Goal: Browse casually: Explore the website without a specific task or goal

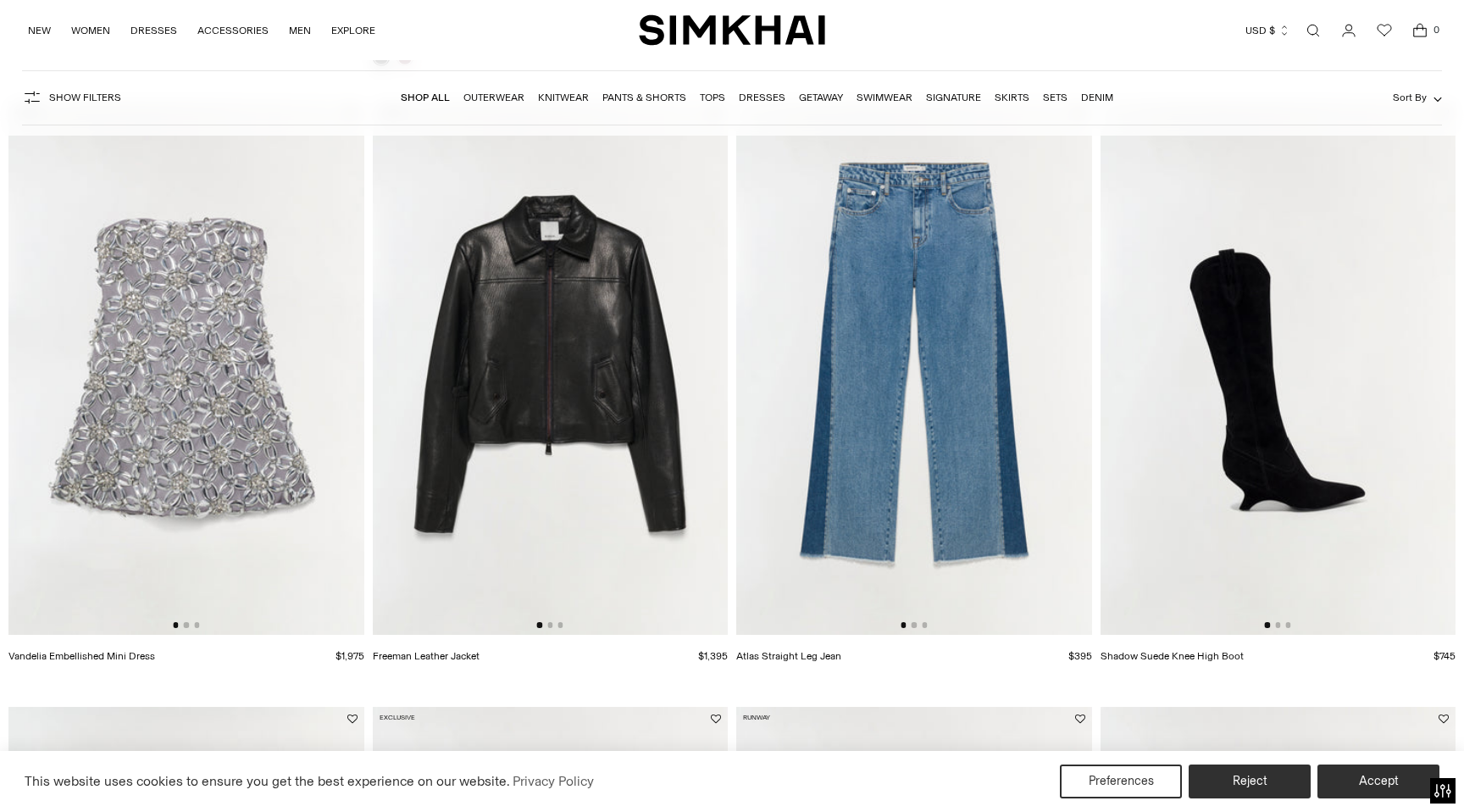
scroll to position [1386, 0]
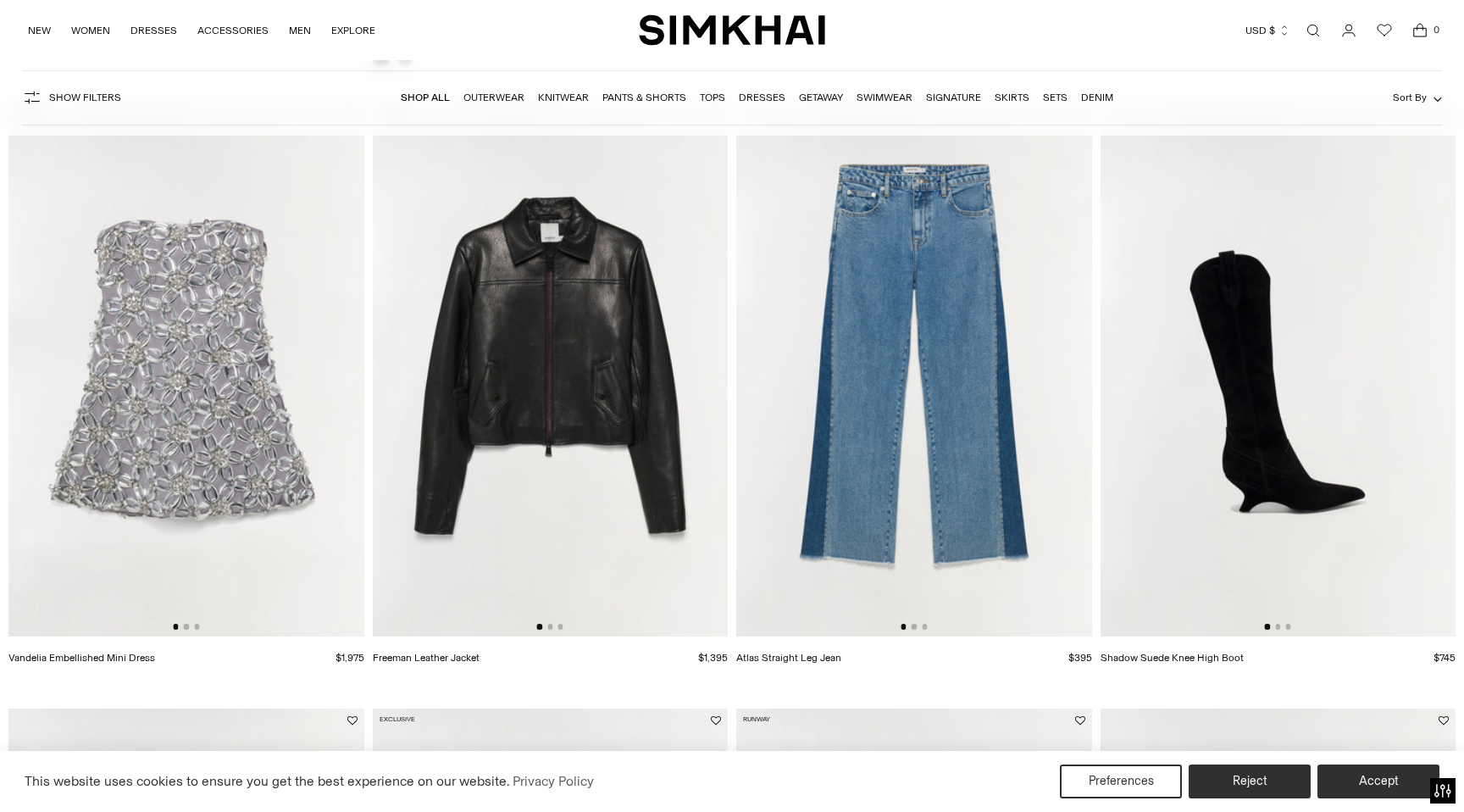
drag, startPoint x: 197, startPoint y: 407, endPoint x: 1077, endPoint y: 28, distance: 958.1
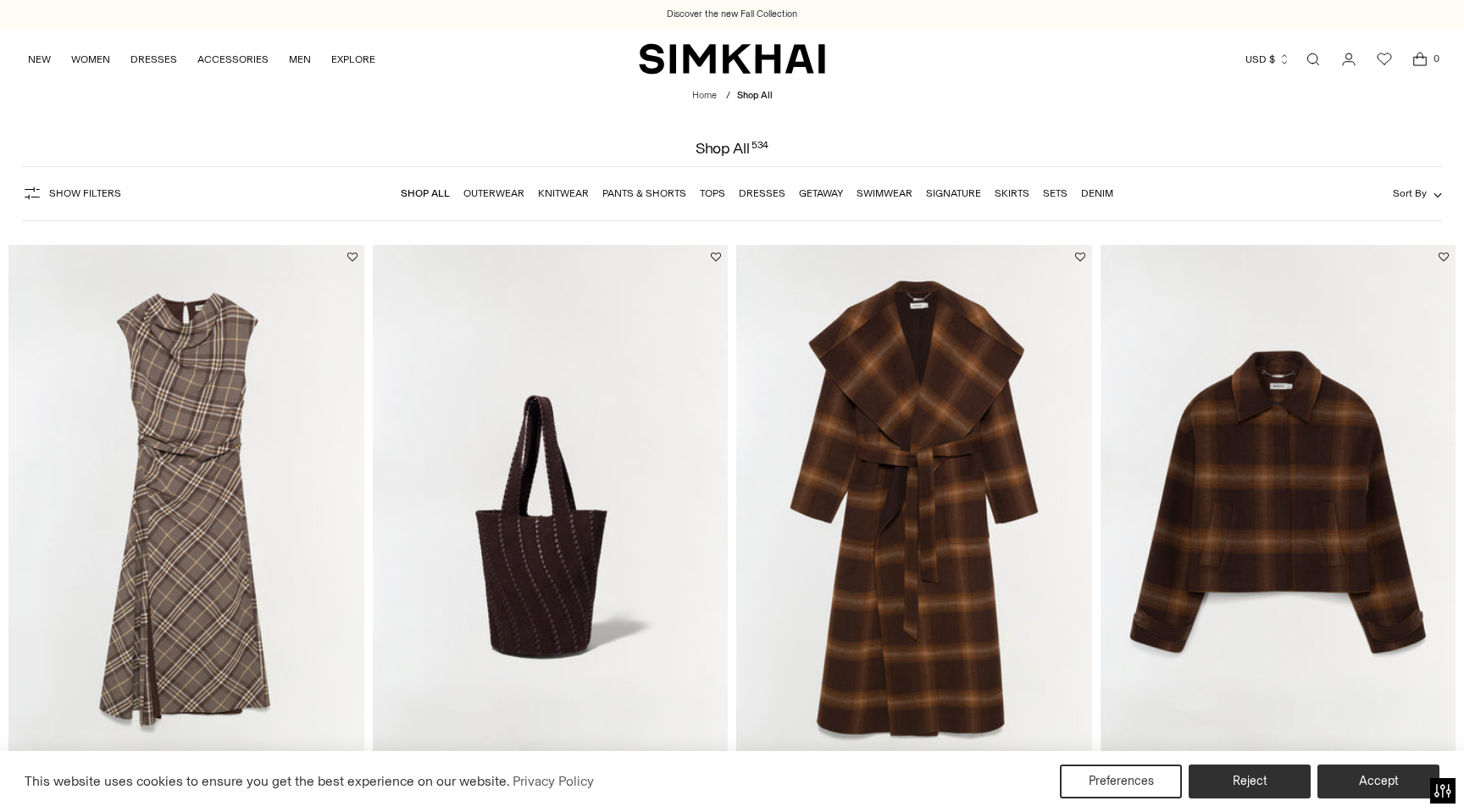
scroll to position [0, 16]
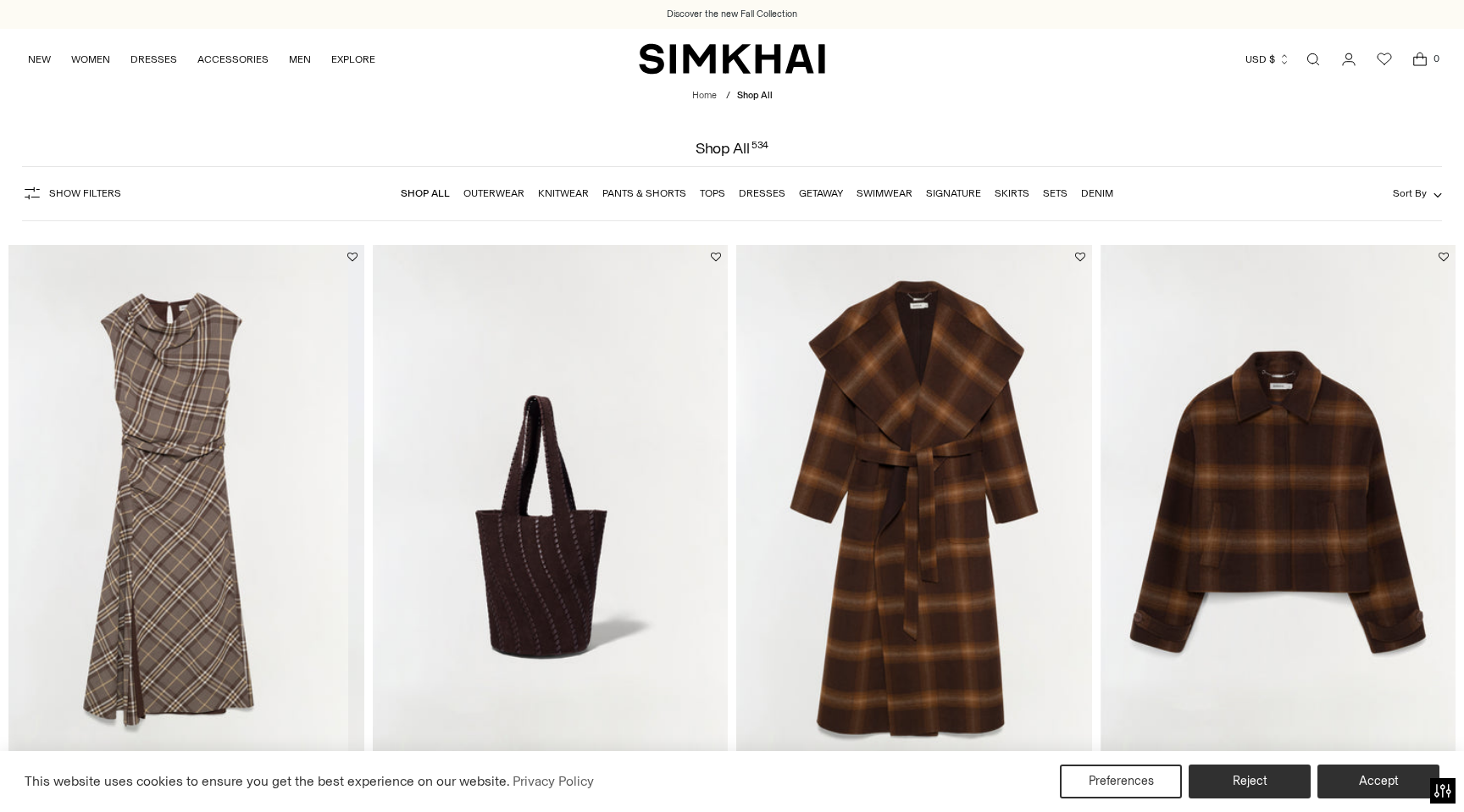
click at [142, 592] on img at bounding box center [170, 511] width 356 height 533
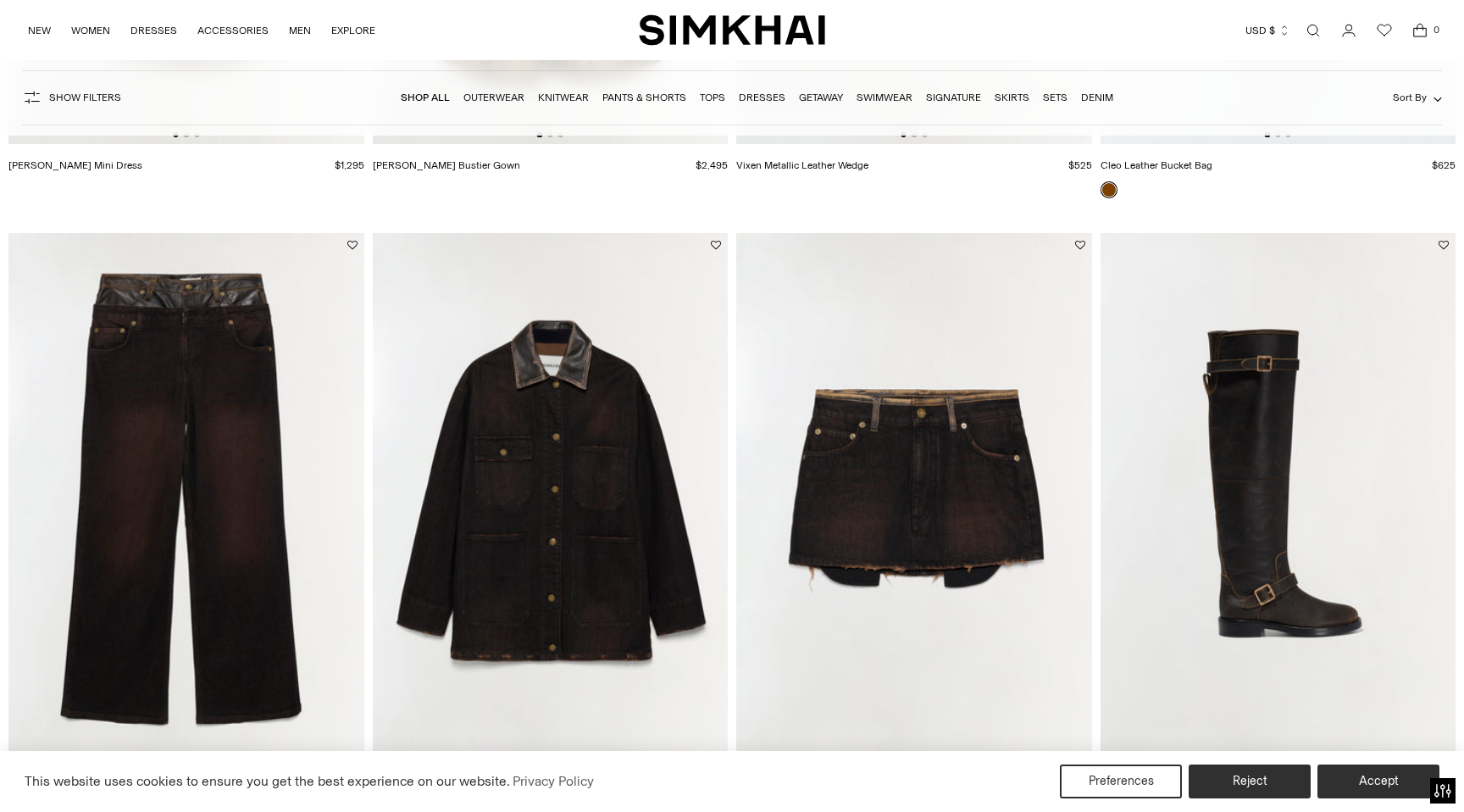
scroll to position [3149, 0]
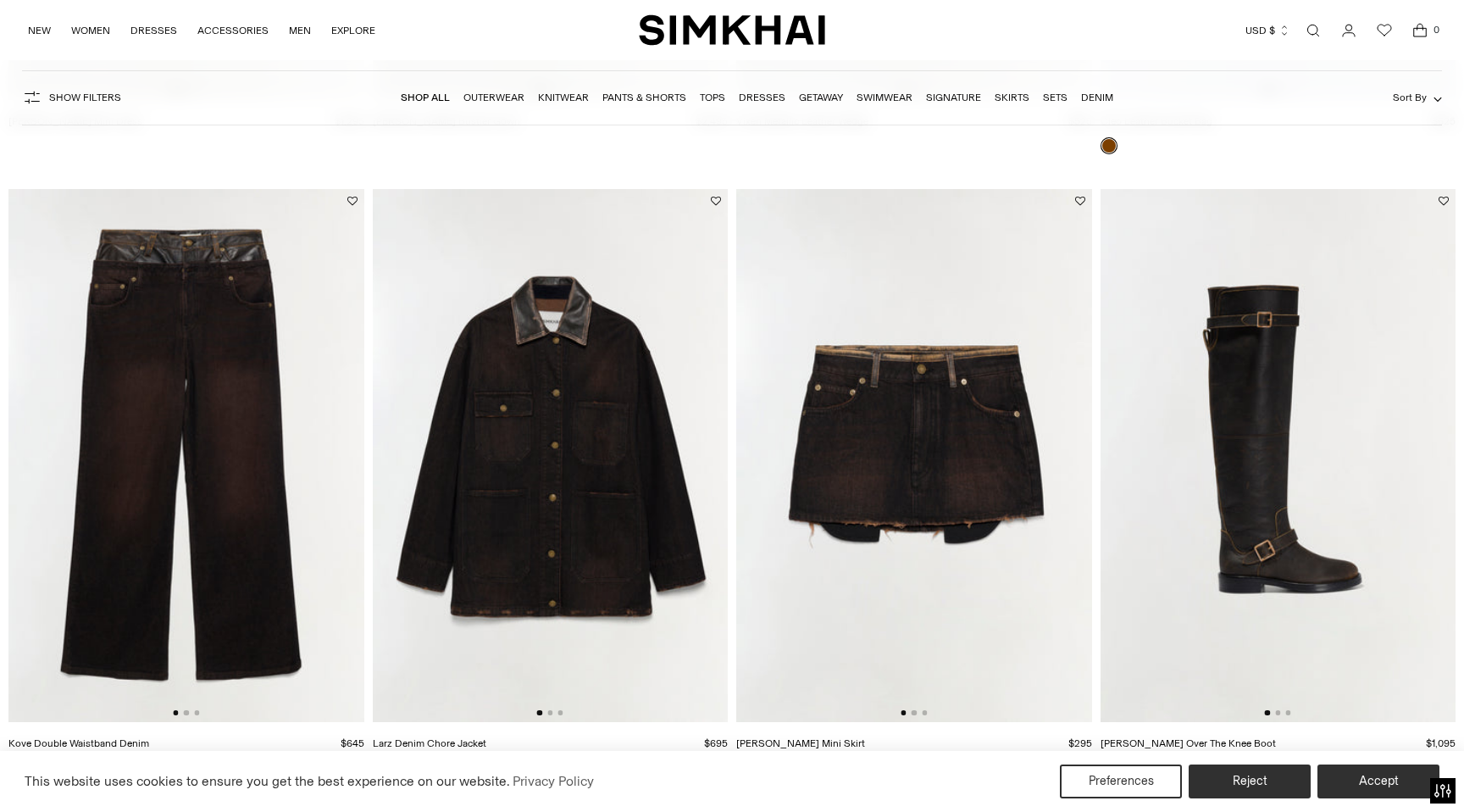
click at [509, 530] on img at bounding box center [550, 455] width 356 height 533
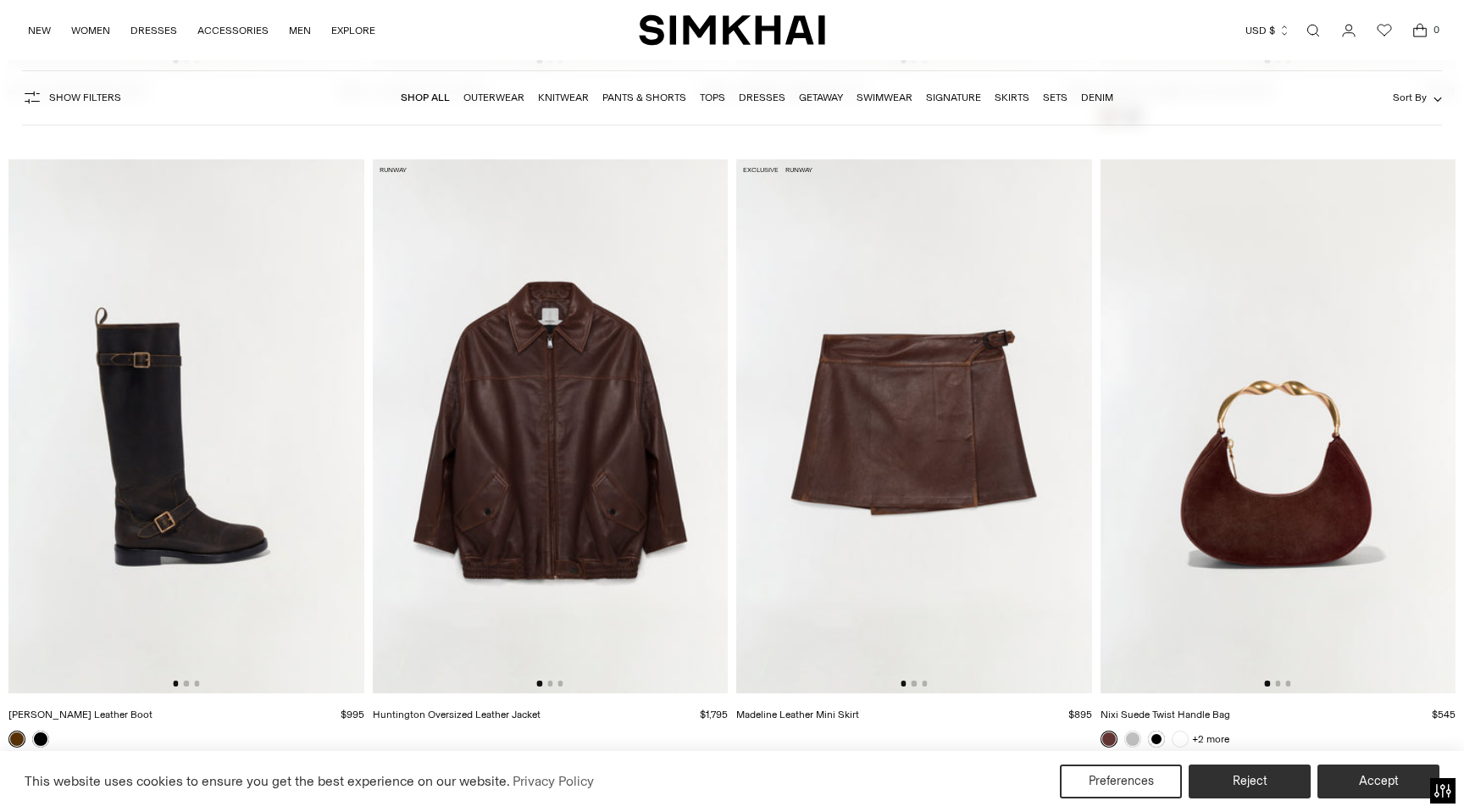
scroll to position [3795, 0]
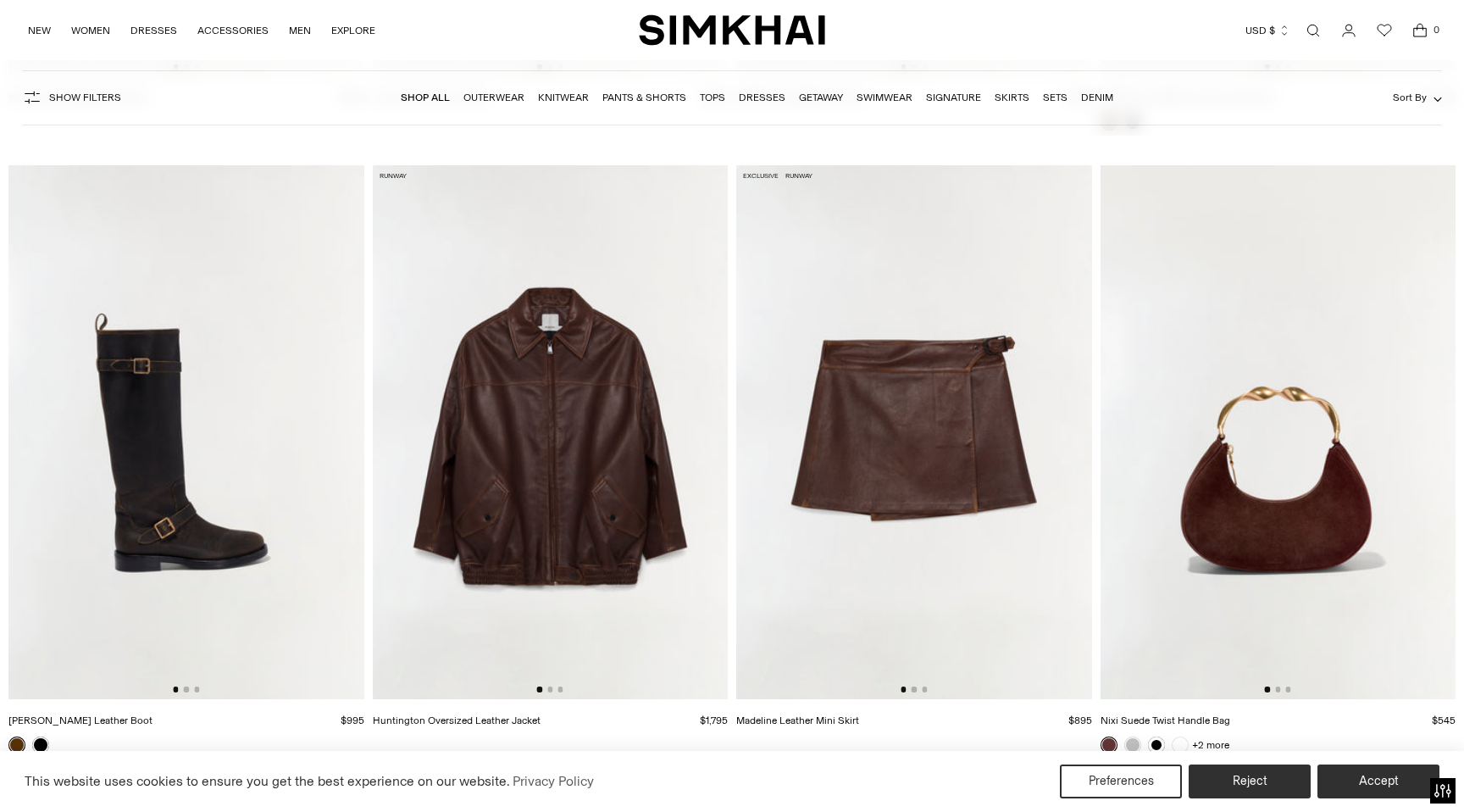
click at [943, 502] on img at bounding box center [914, 431] width 356 height 533
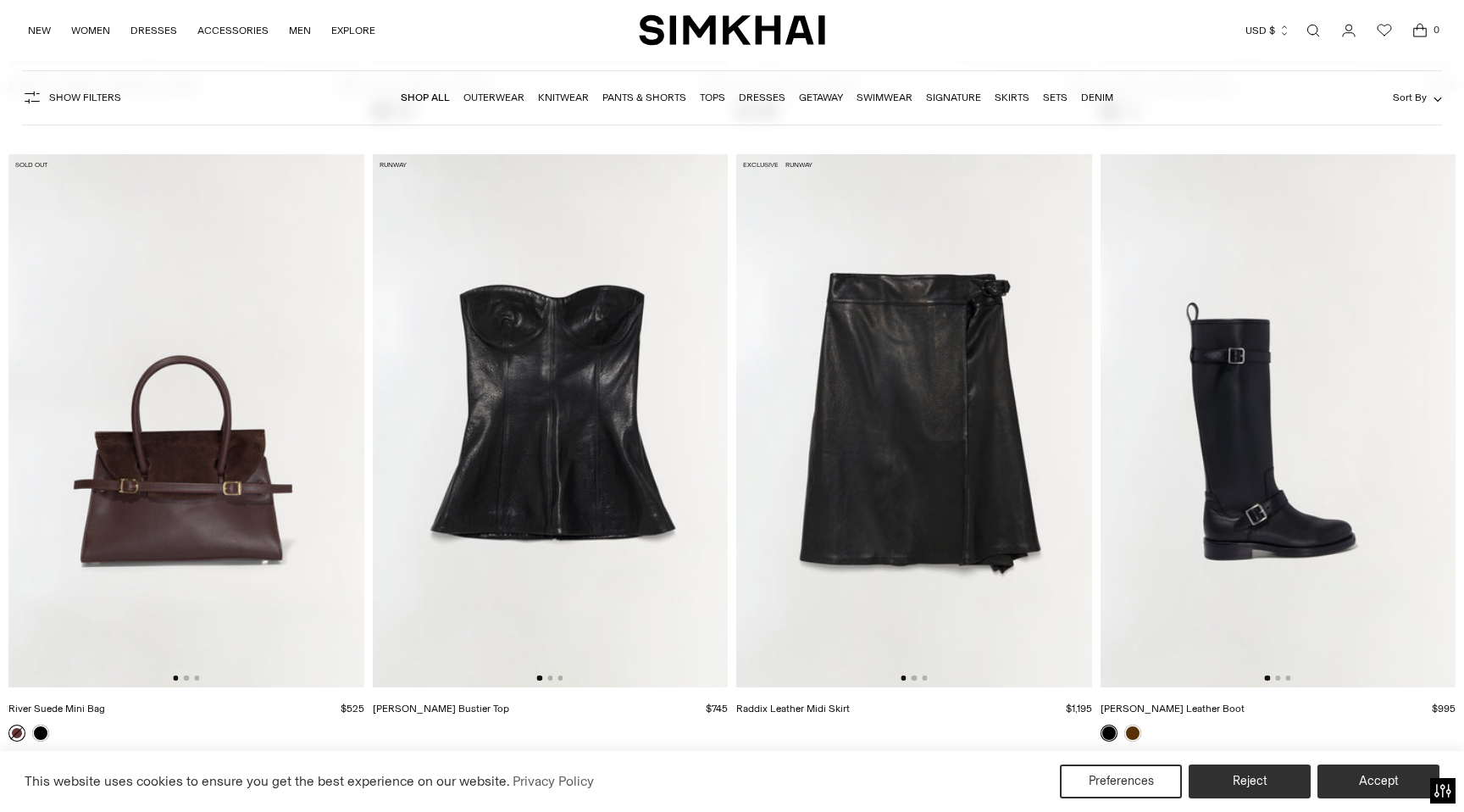
scroll to position [5689, 0]
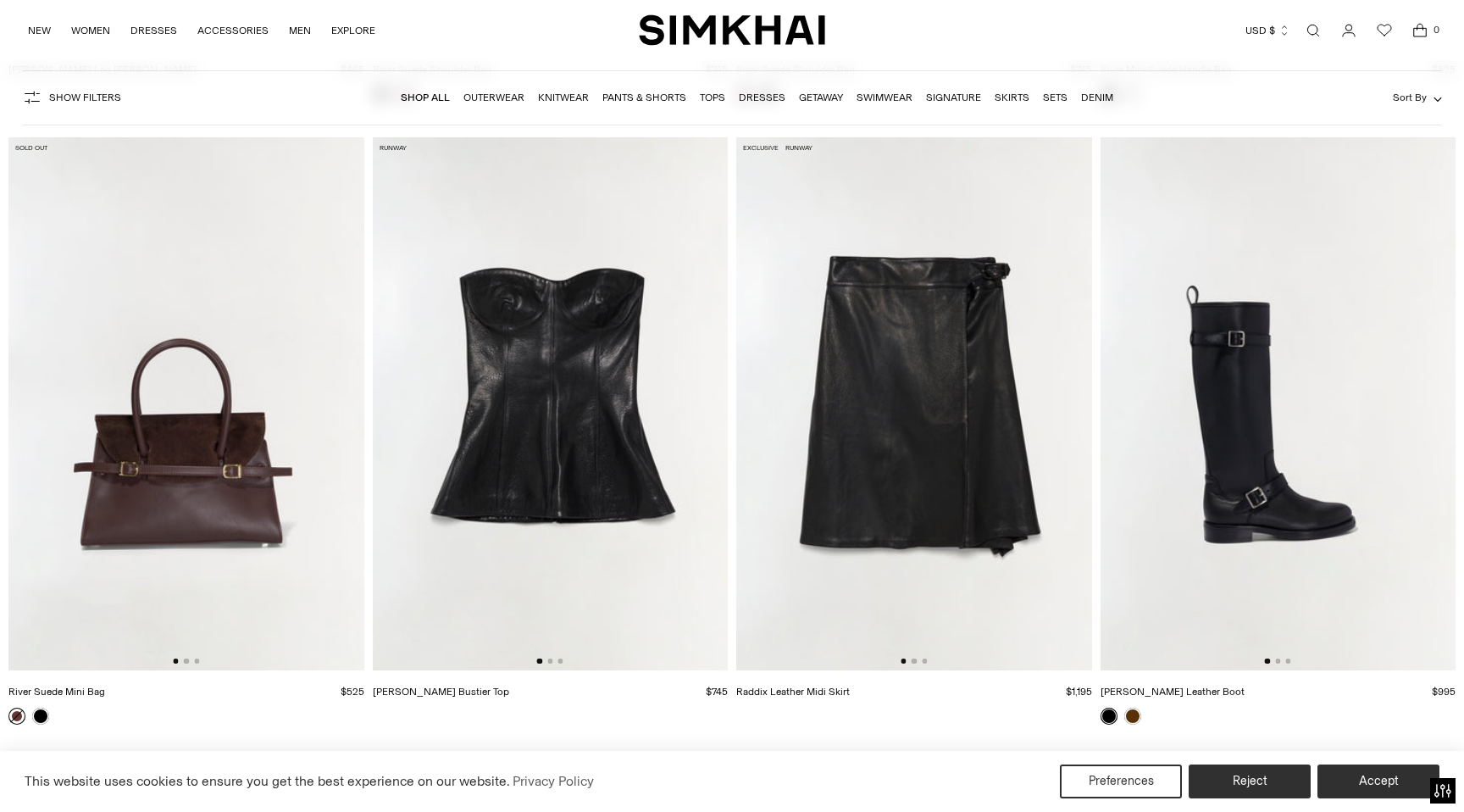
click at [994, 405] on img at bounding box center [914, 404] width 356 height 533
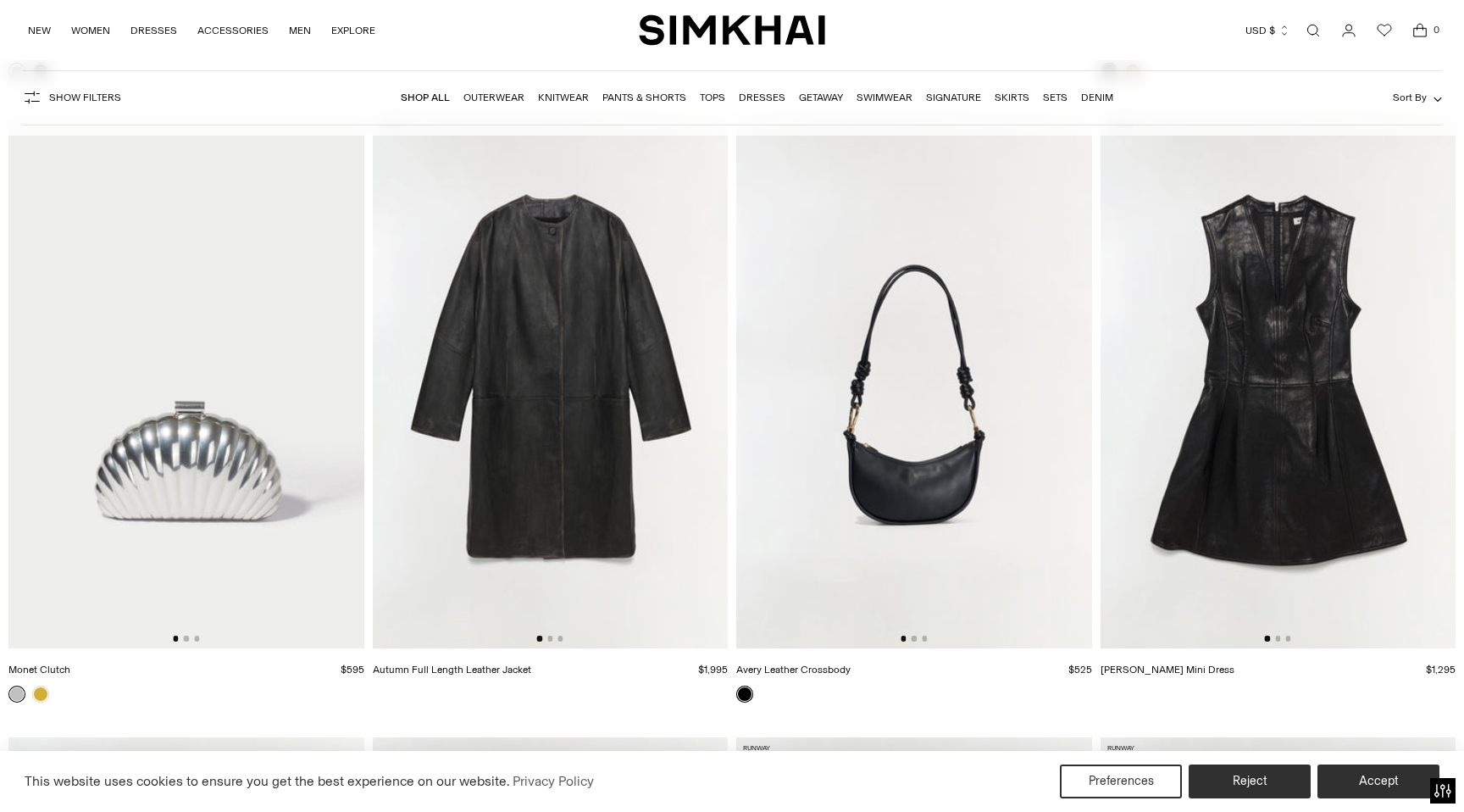
scroll to position [6335, 0]
click at [1267, 346] on img at bounding box center [1278, 379] width 356 height 533
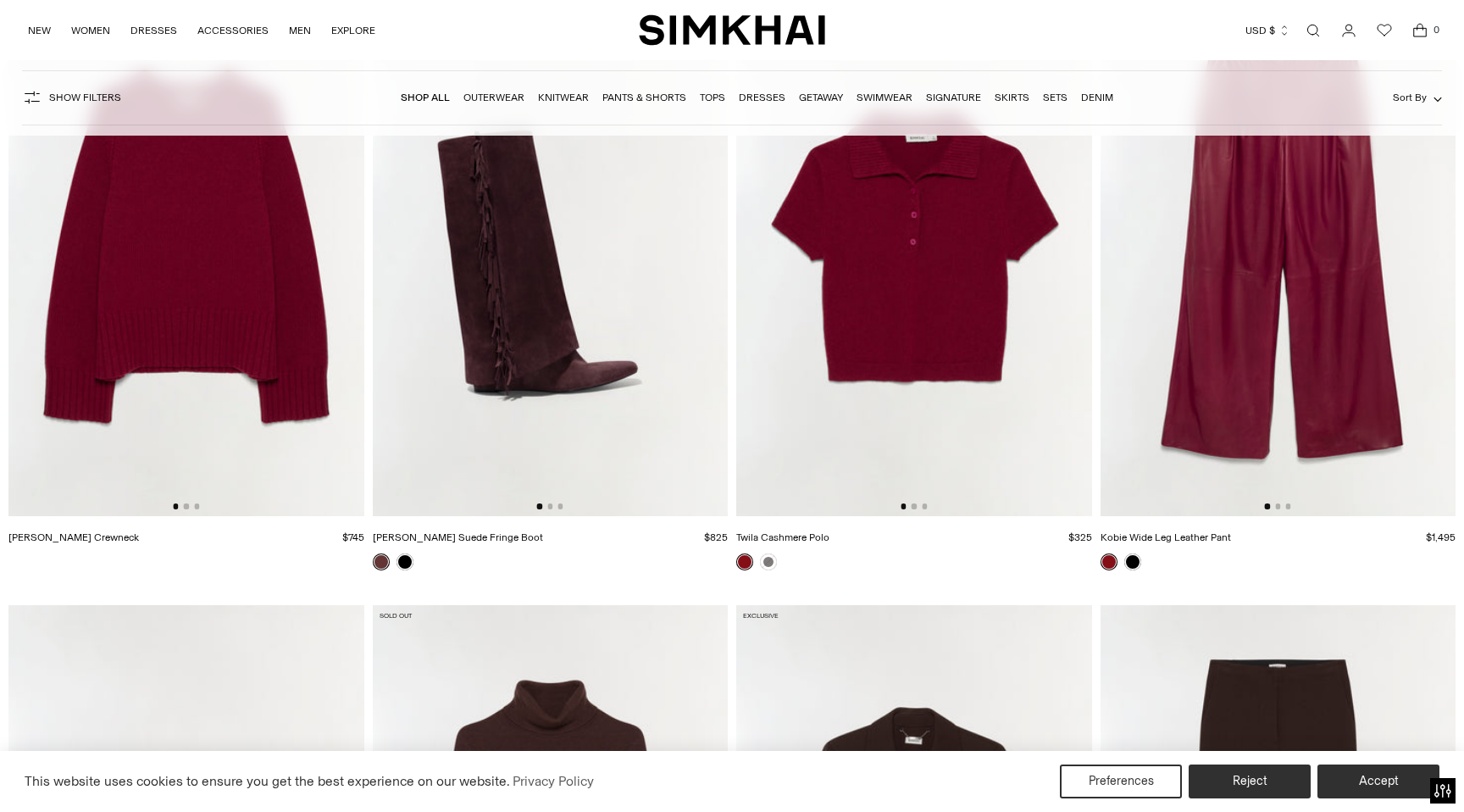
scroll to position [8878, 0]
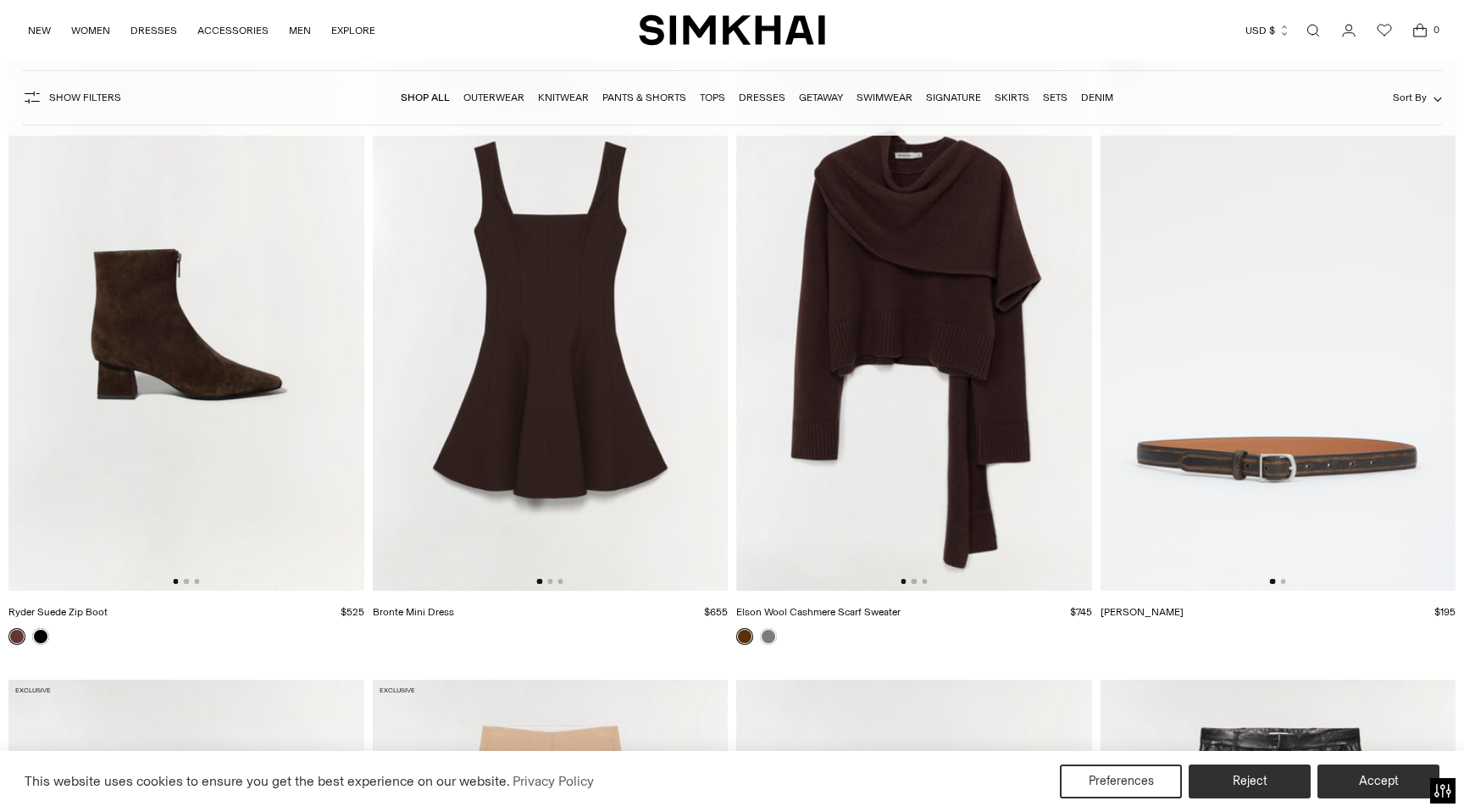
click at [559, 448] on img at bounding box center [550, 323] width 356 height 533
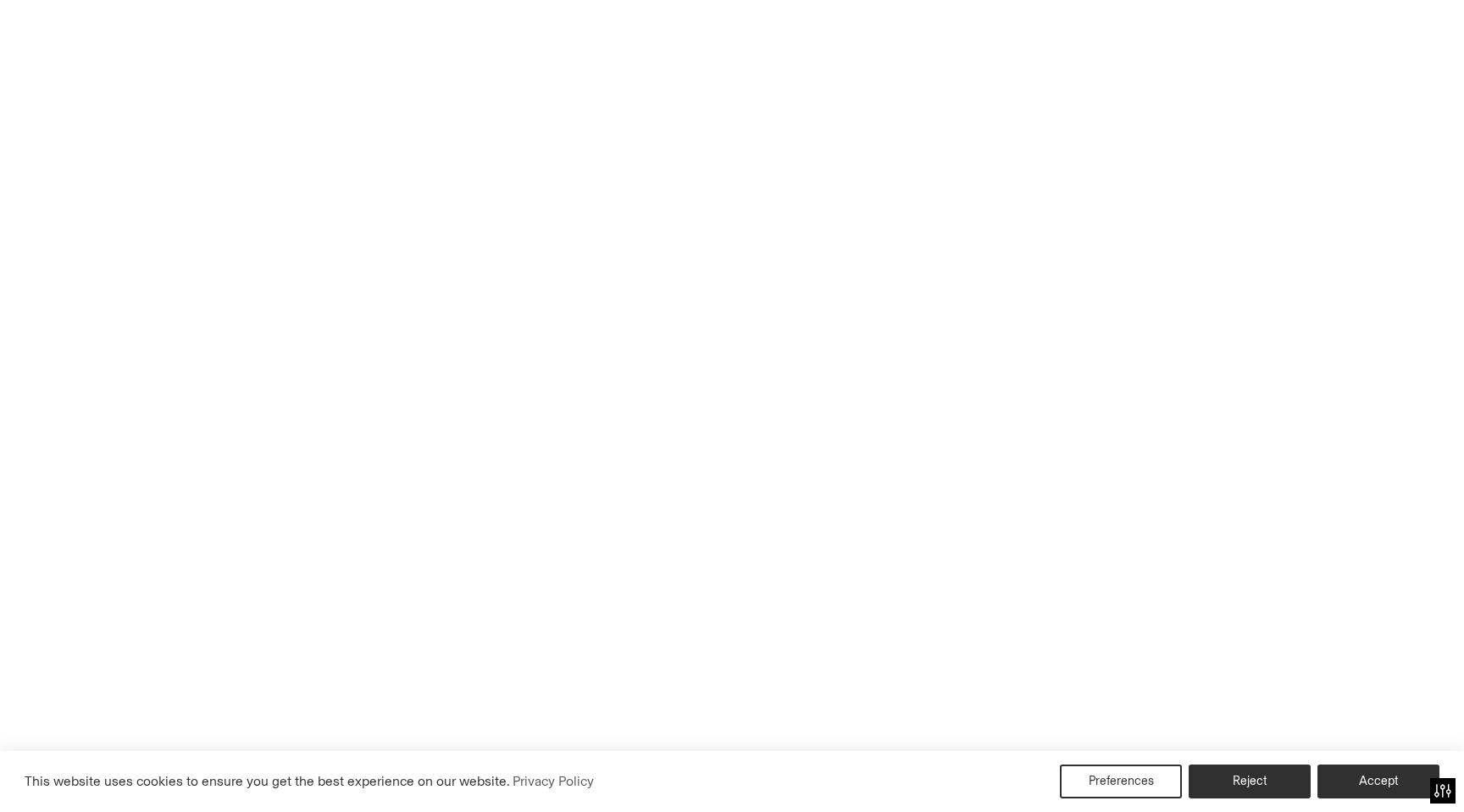
scroll to position [10167, 0]
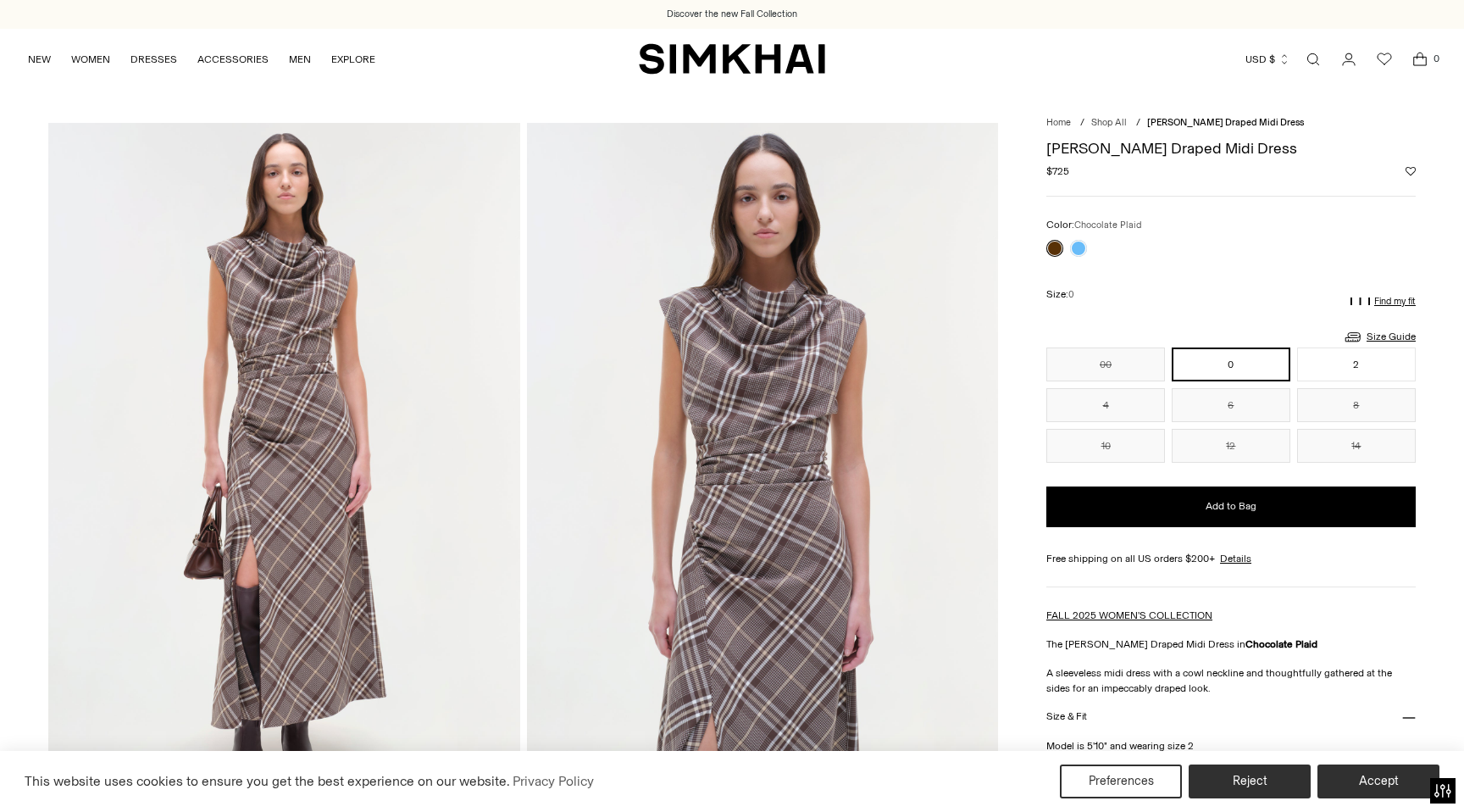
scroll to position [65, 0]
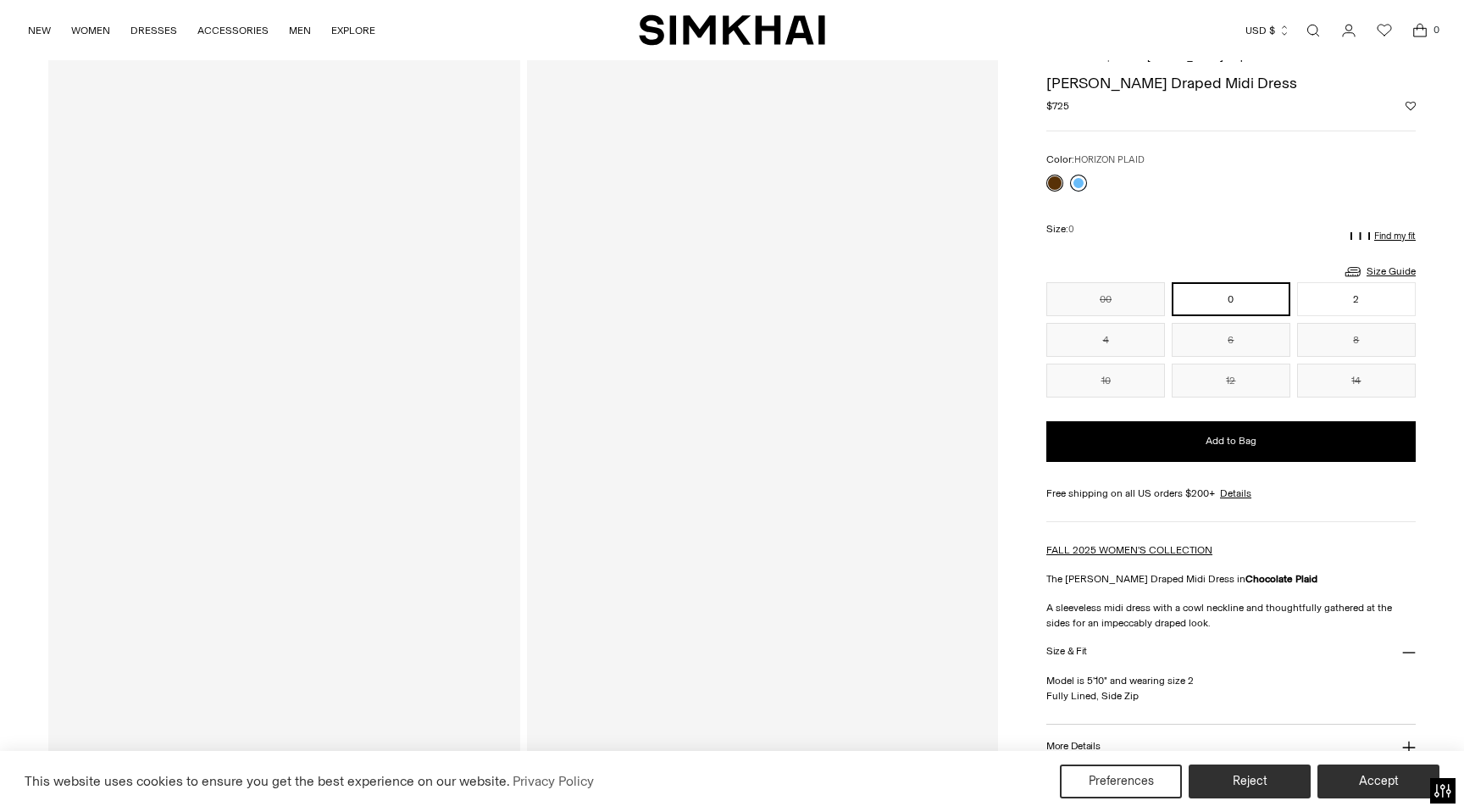
click at [1080, 182] on link at bounding box center [1079, 183] width 17 height 17
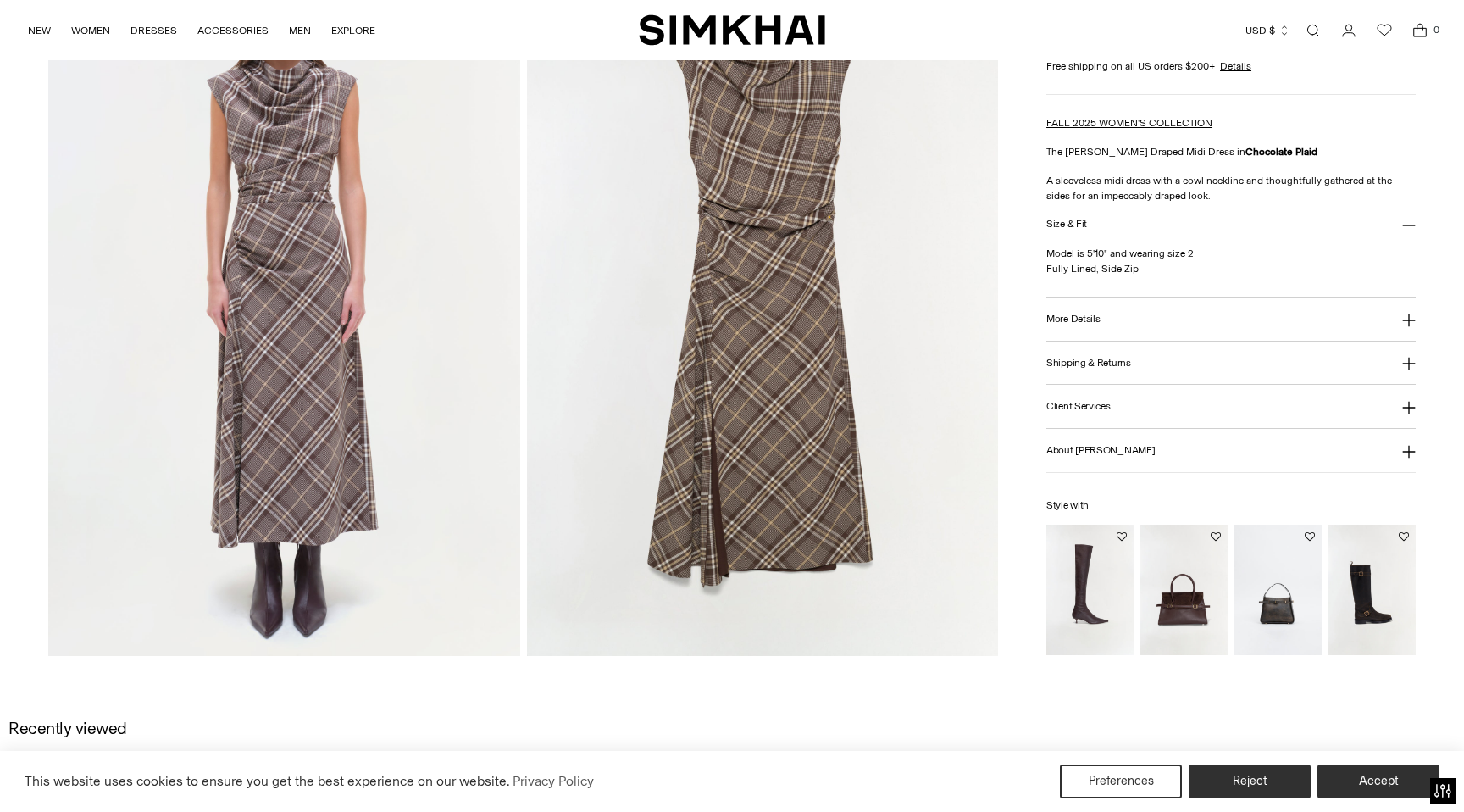
scroll to position [1615, 0]
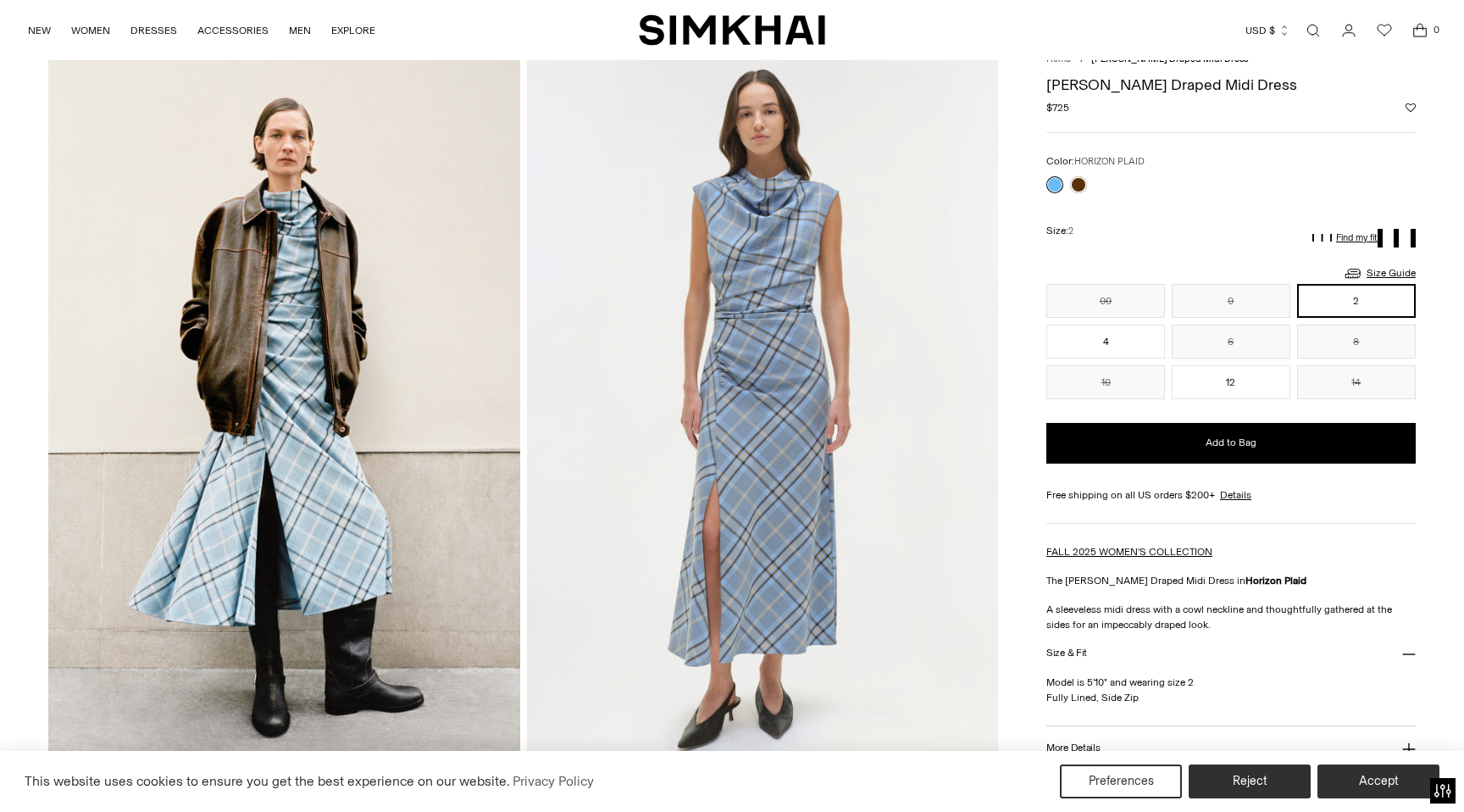
scroll to position [72, 0]
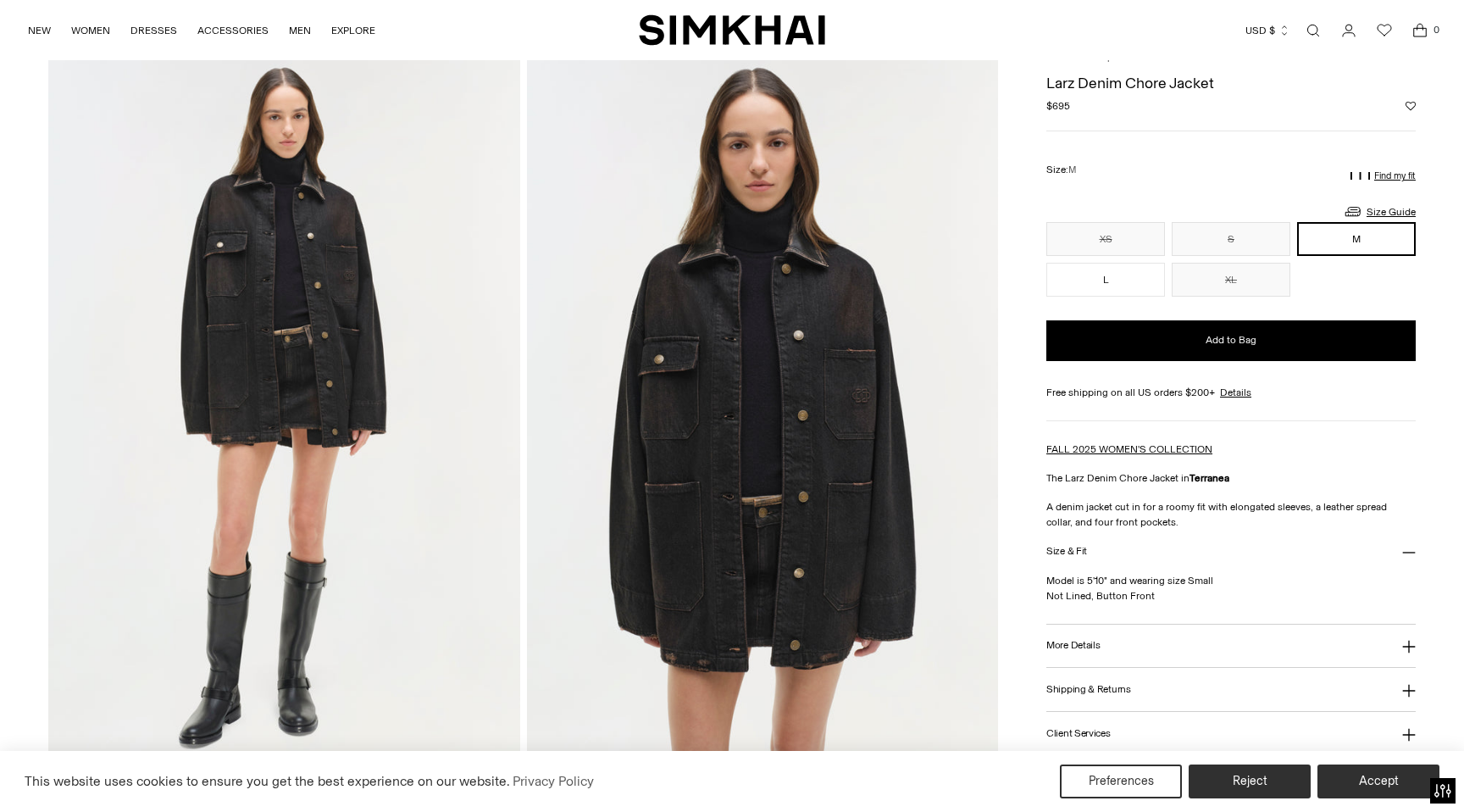
scroll to position [63, 0]
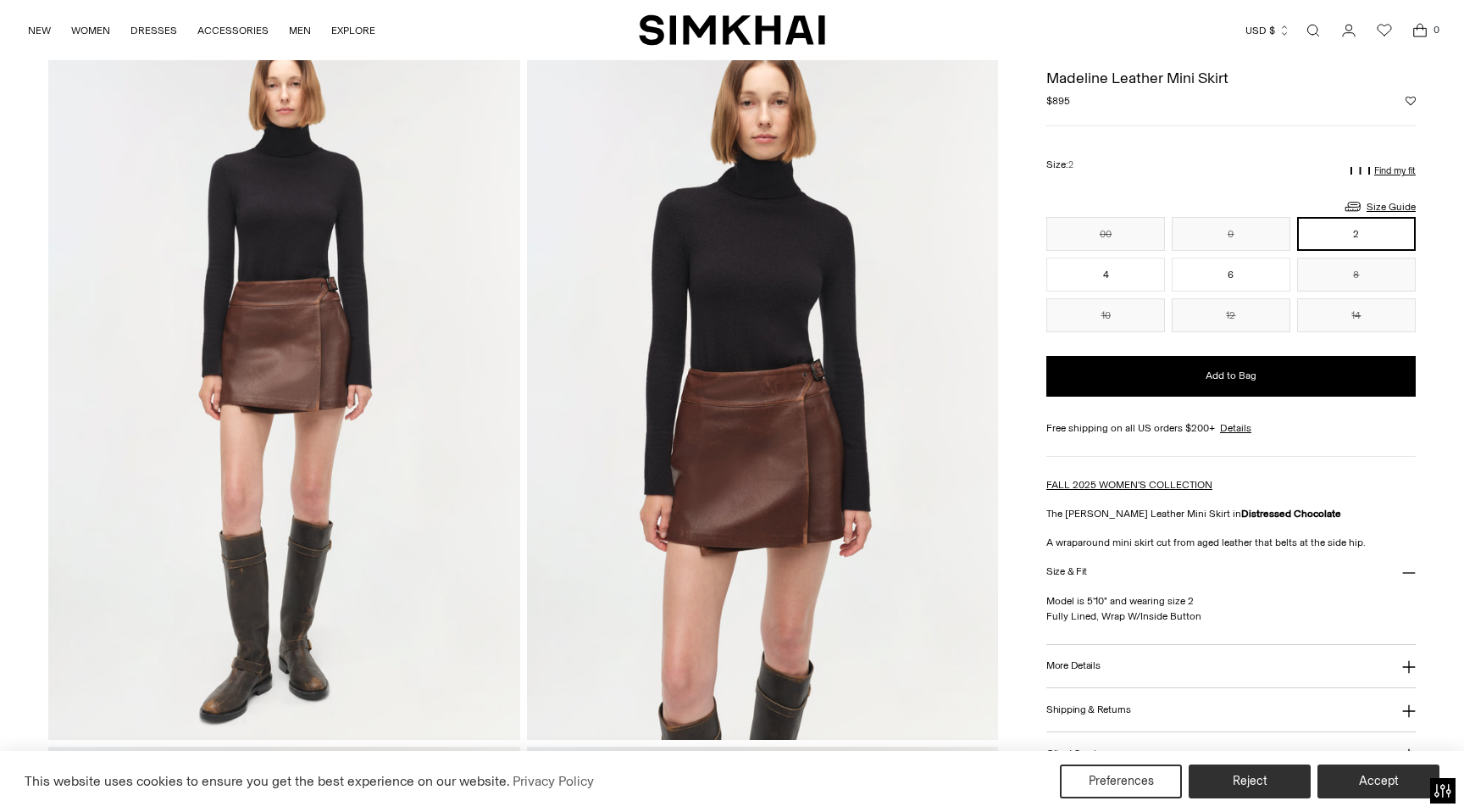
scroll to position [78, 0]
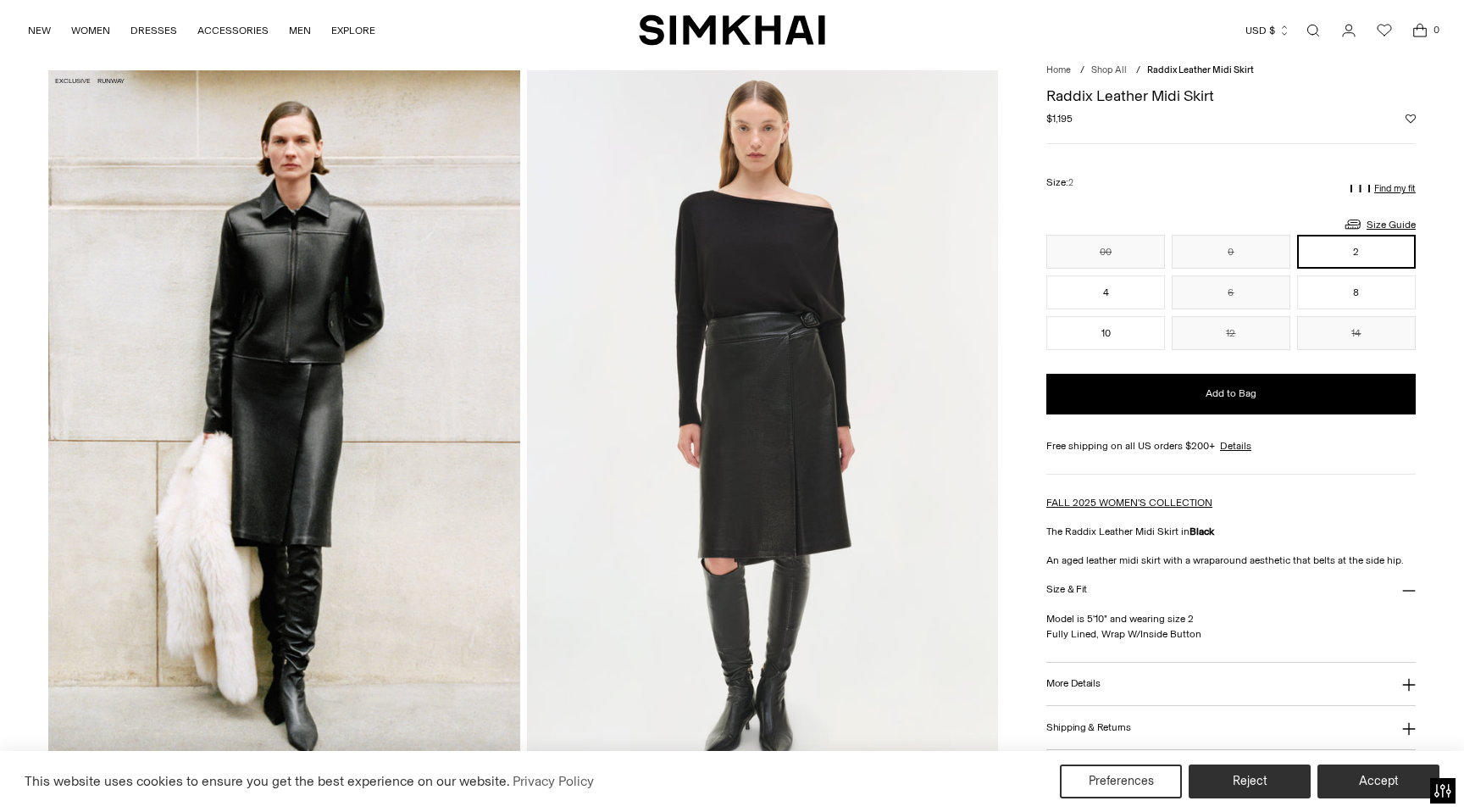
scroll to position [77, 0]
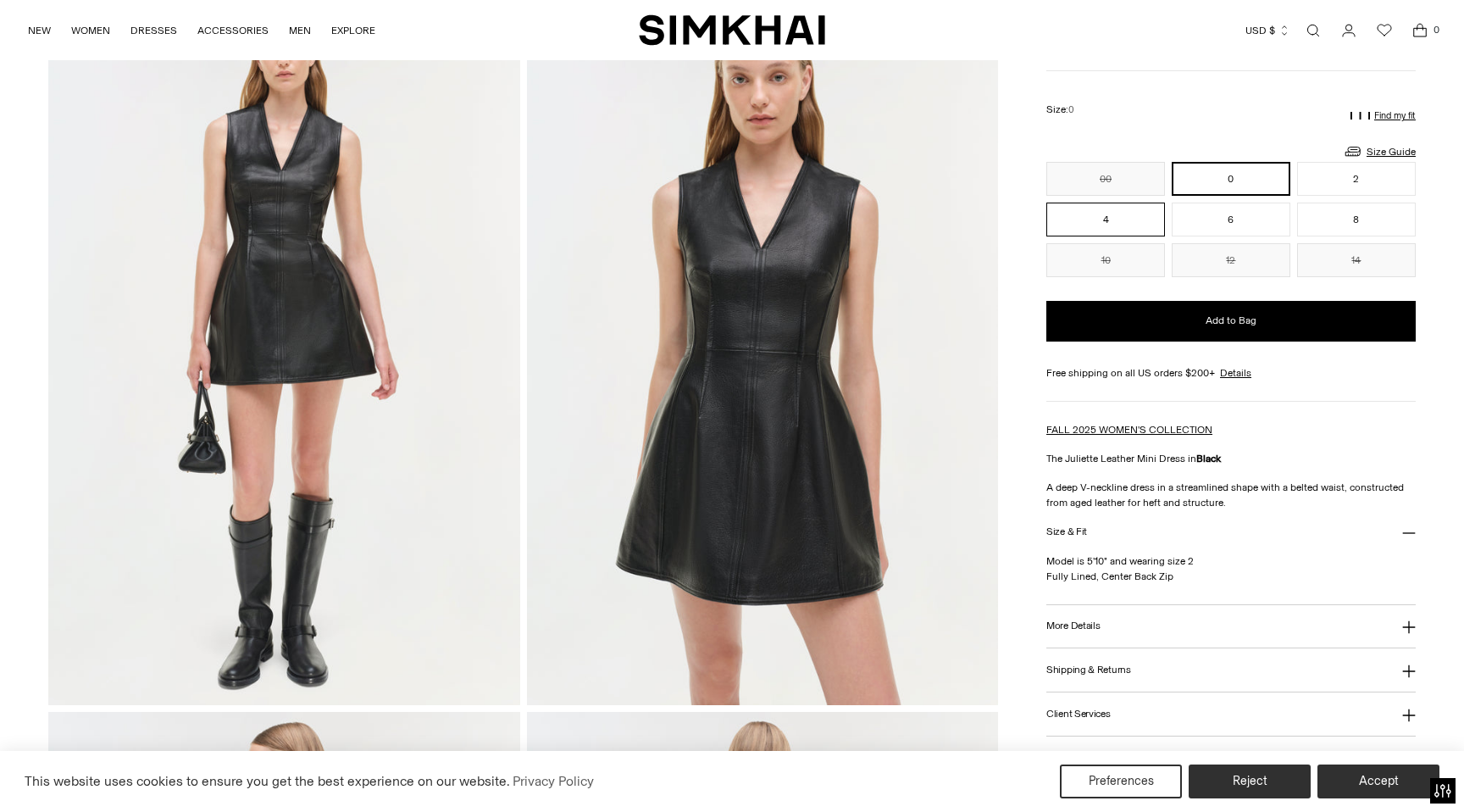
scroll to position [128, 0]
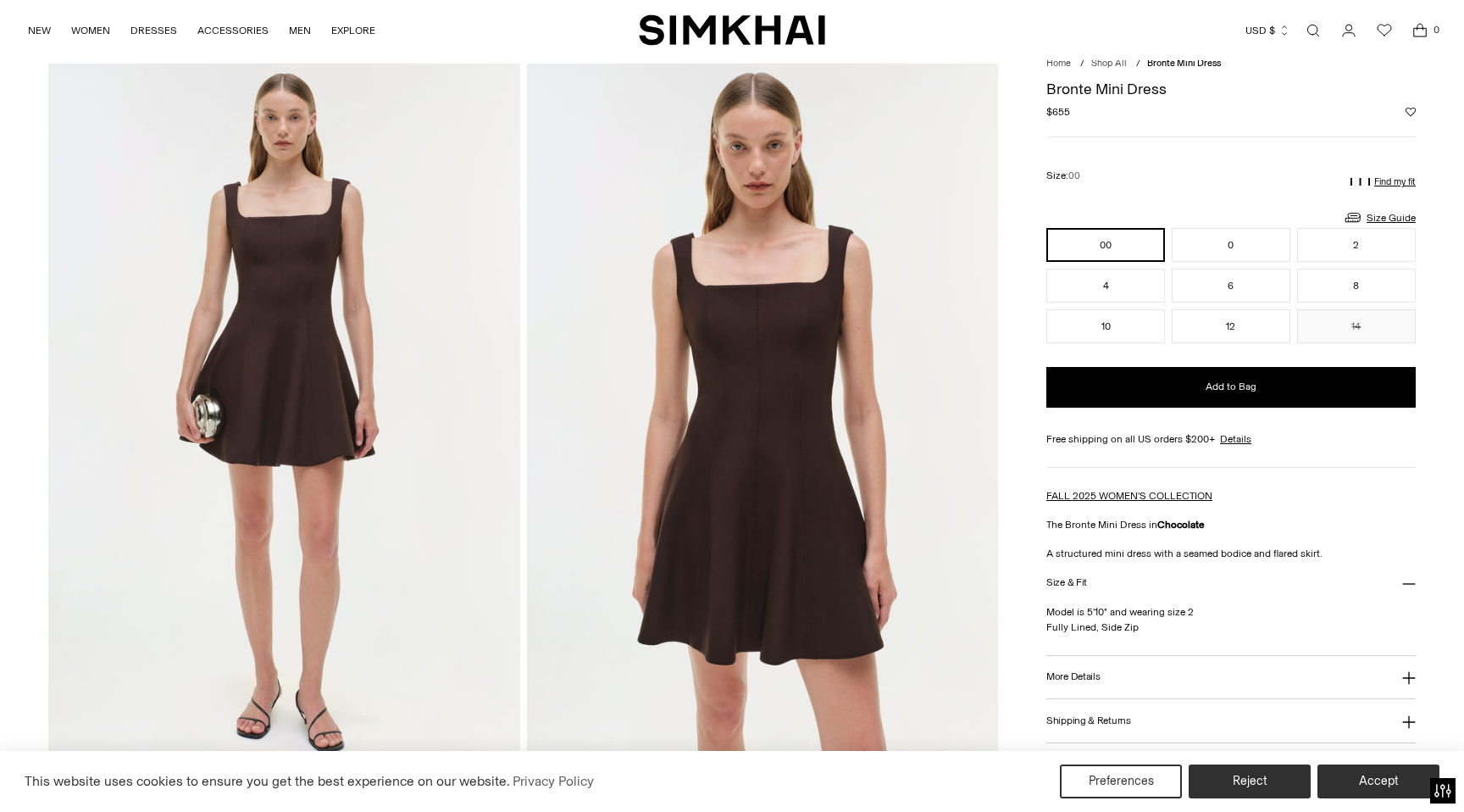
scroll to position [41, 0]
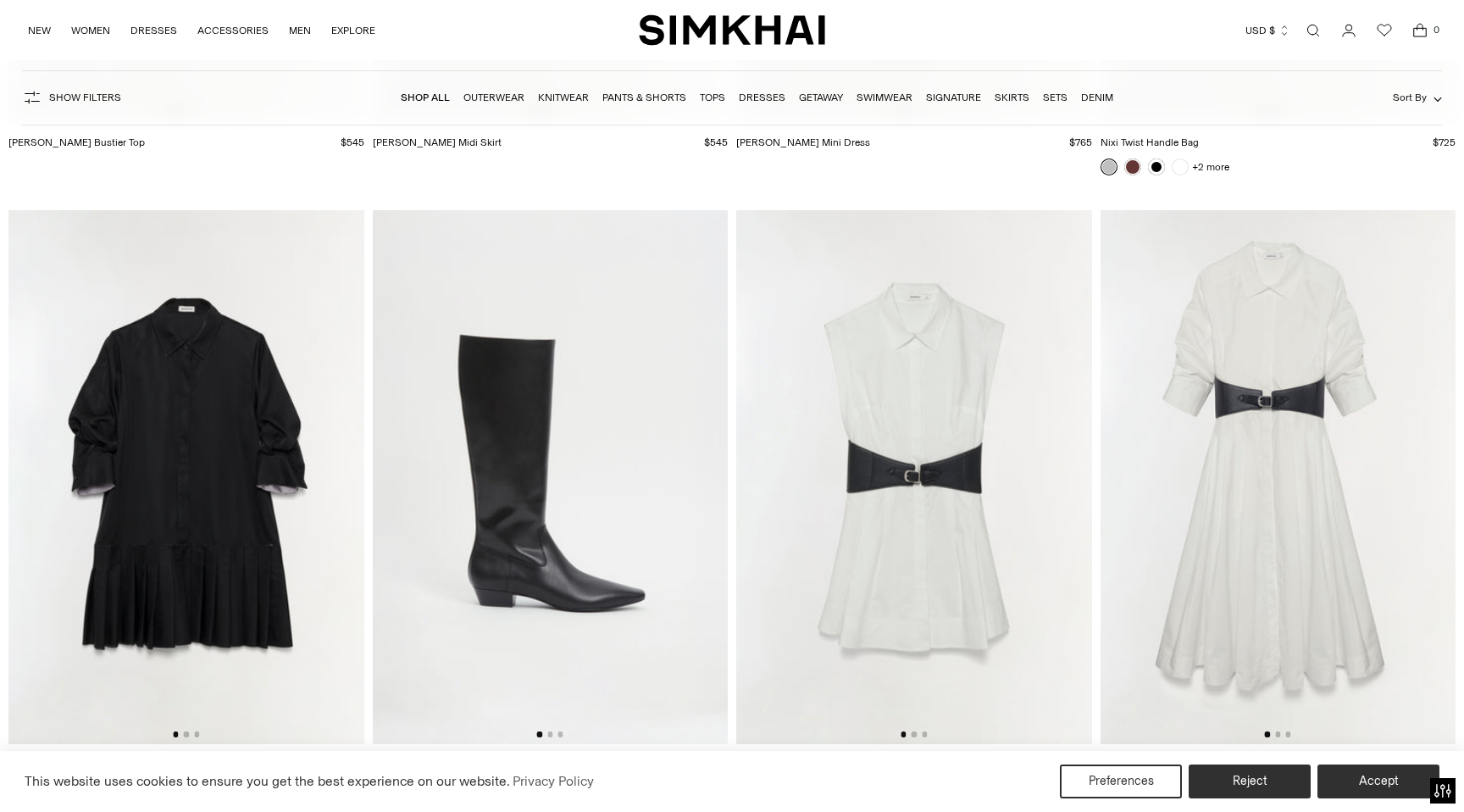
scroll to position [13708, 0]
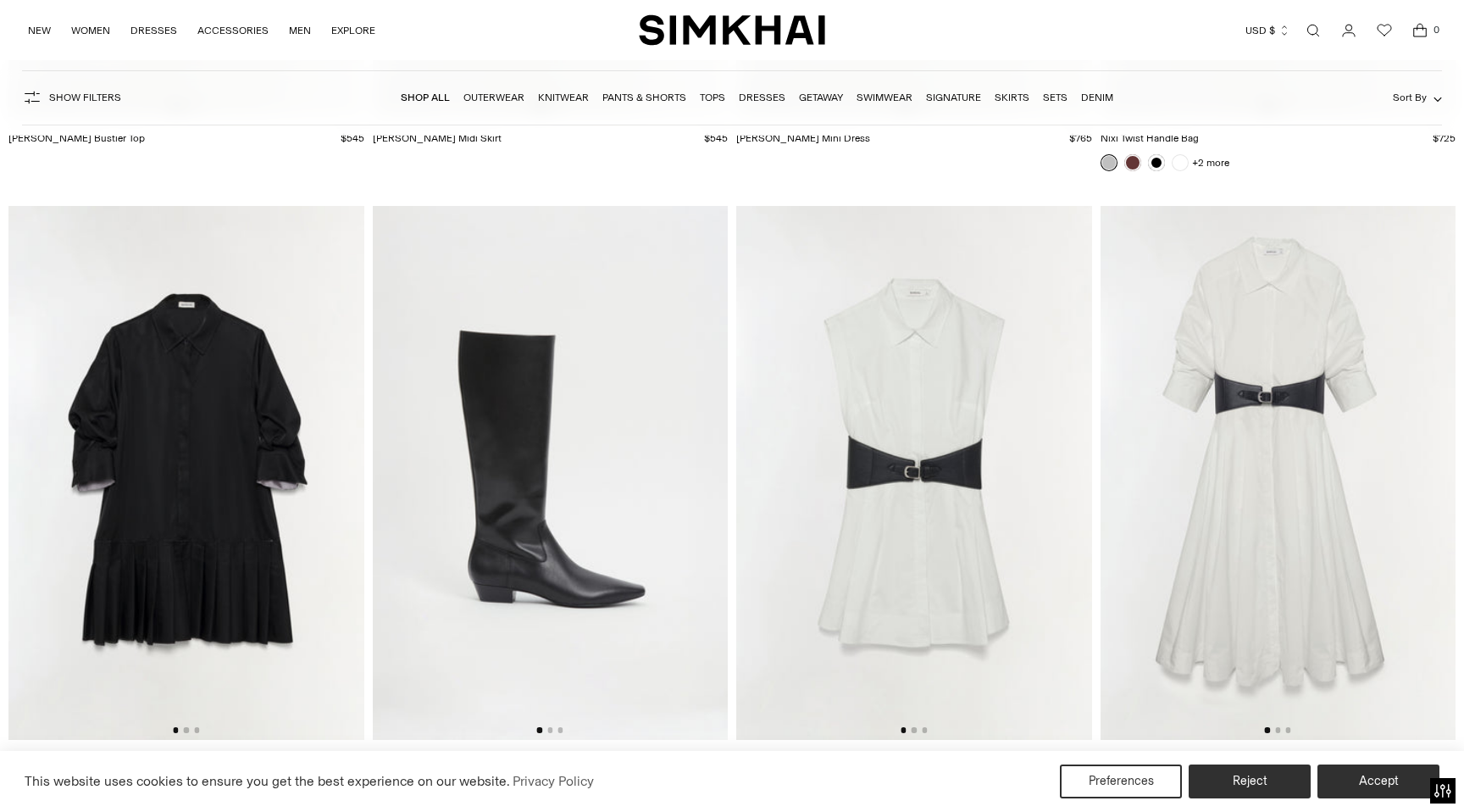
click at [209, 487] on img at bounding box center [186, 472] width 356 height 533
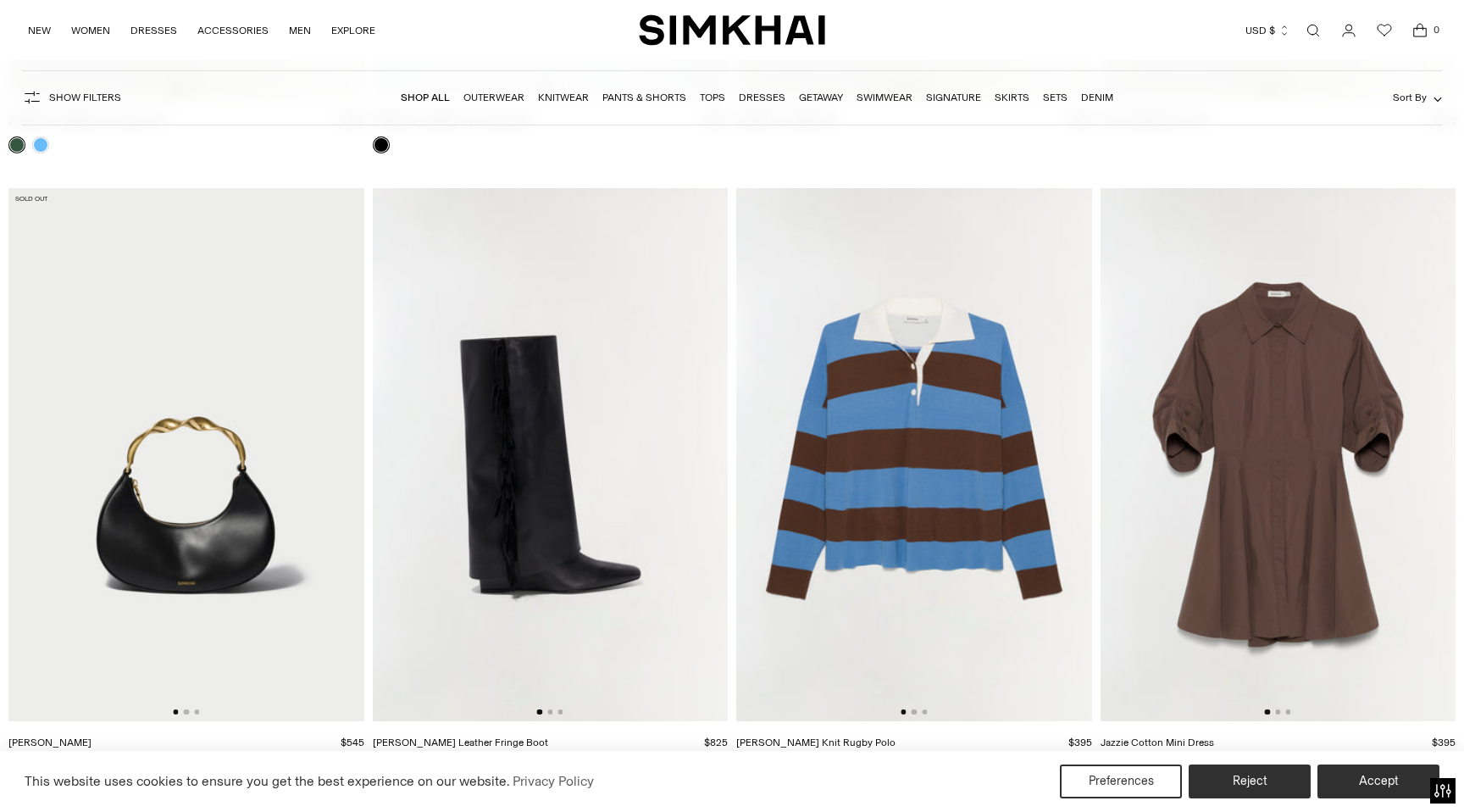
scroll to position [14996, 0]
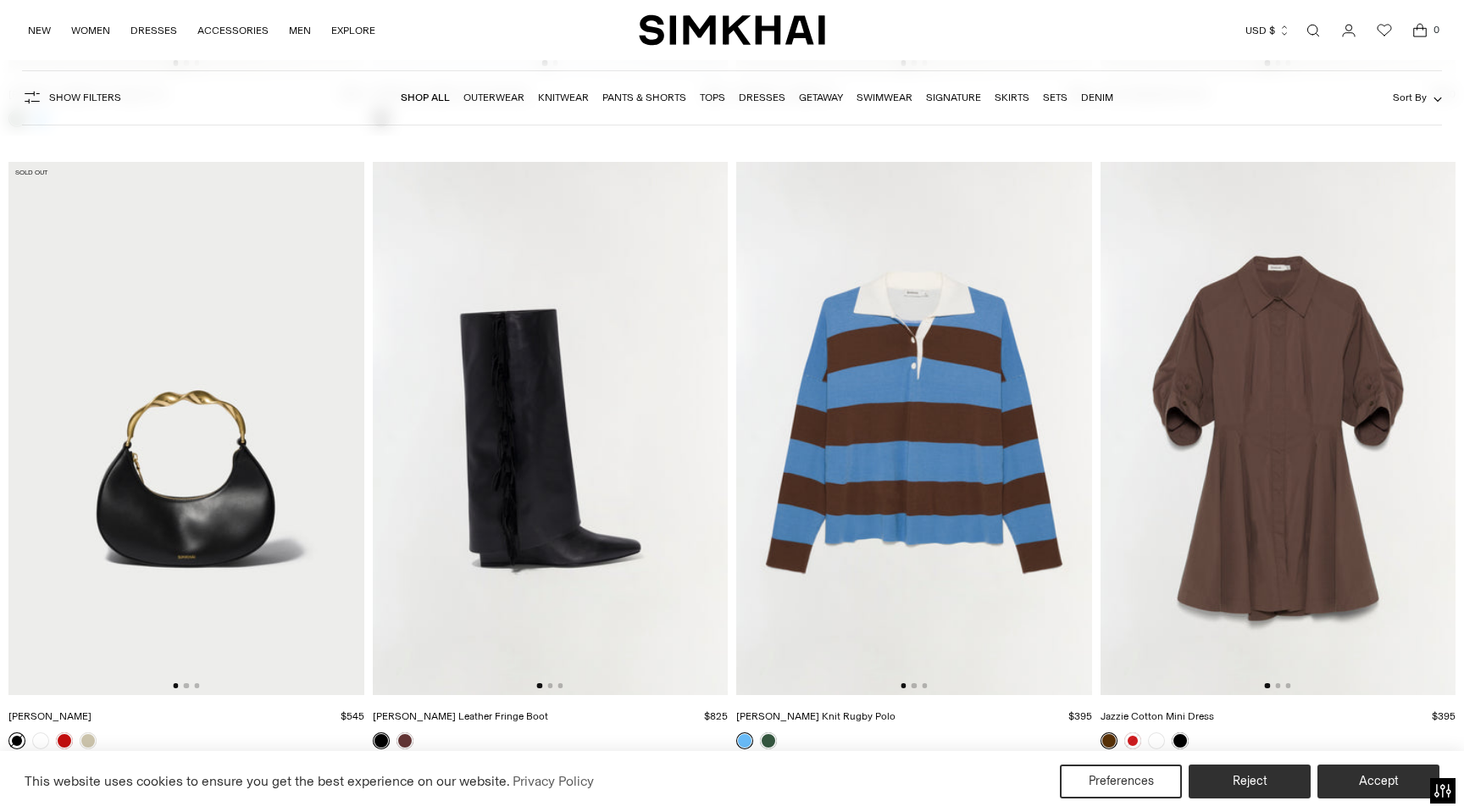
click at [1264, 480] on img at bounding box center [1278, 428] width 356 height 533
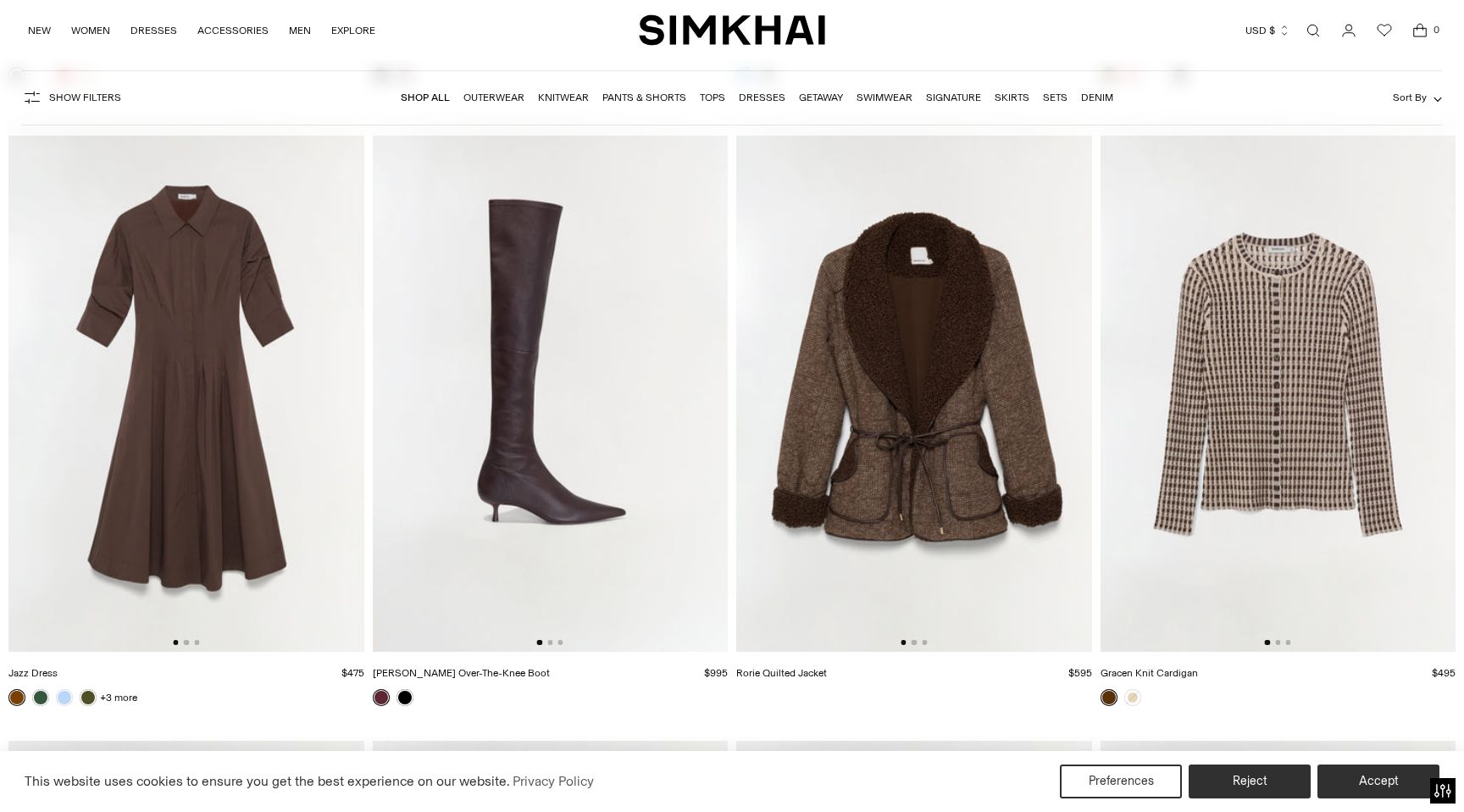
scroll to position [15667, 0]
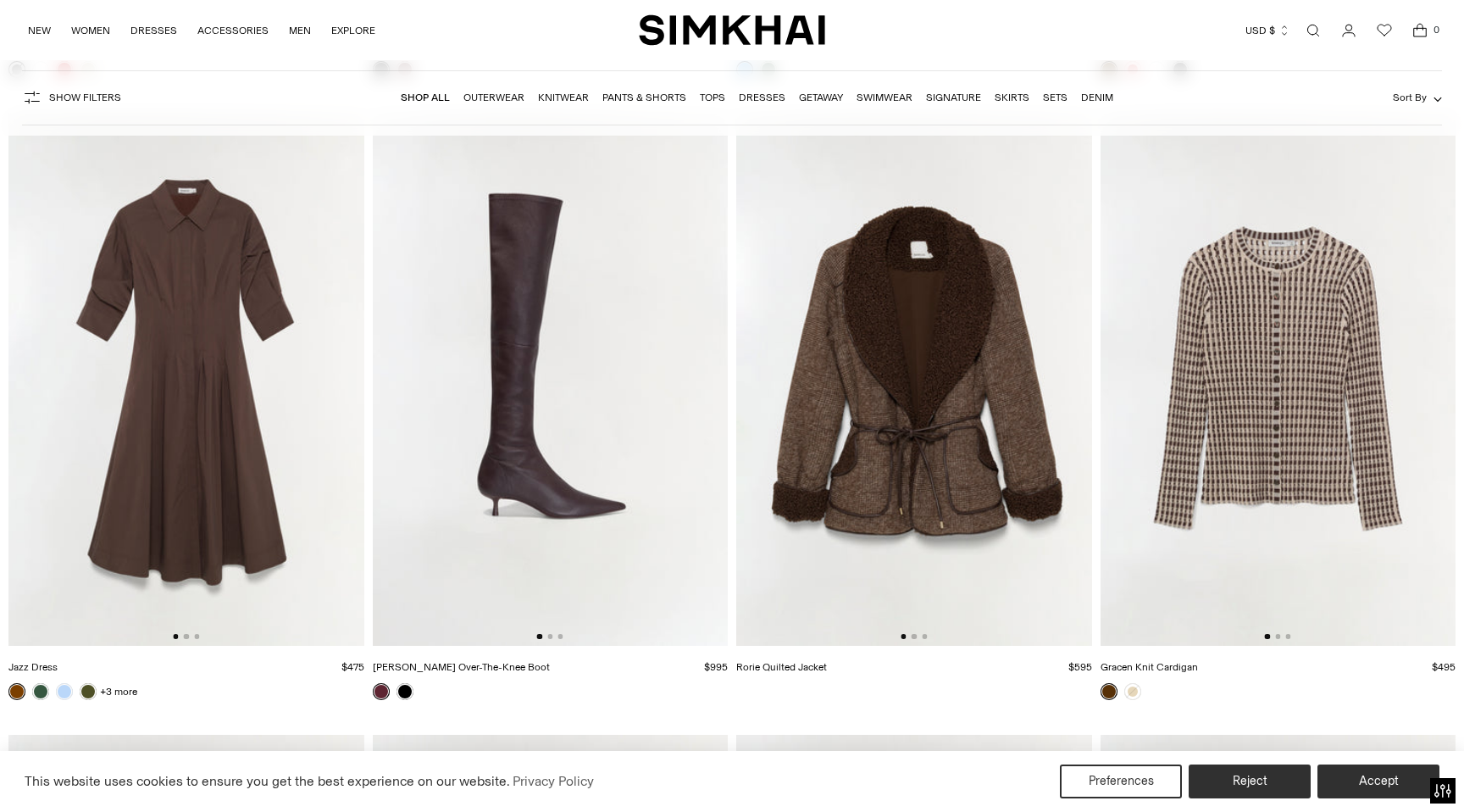
click at [212, 467] on img at bounding box center [186, 378] width 356 height 533
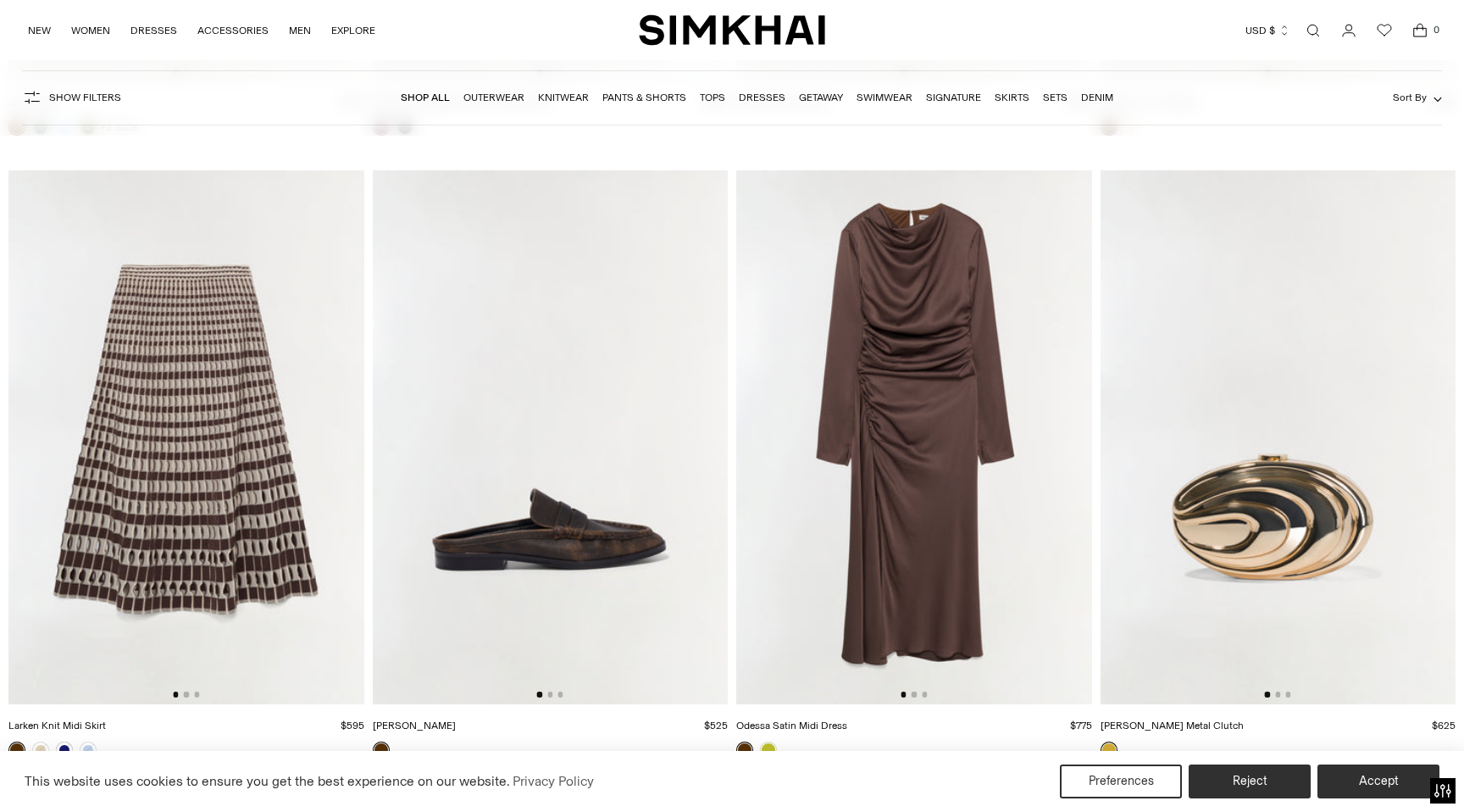
scroll to position [16221, 0]
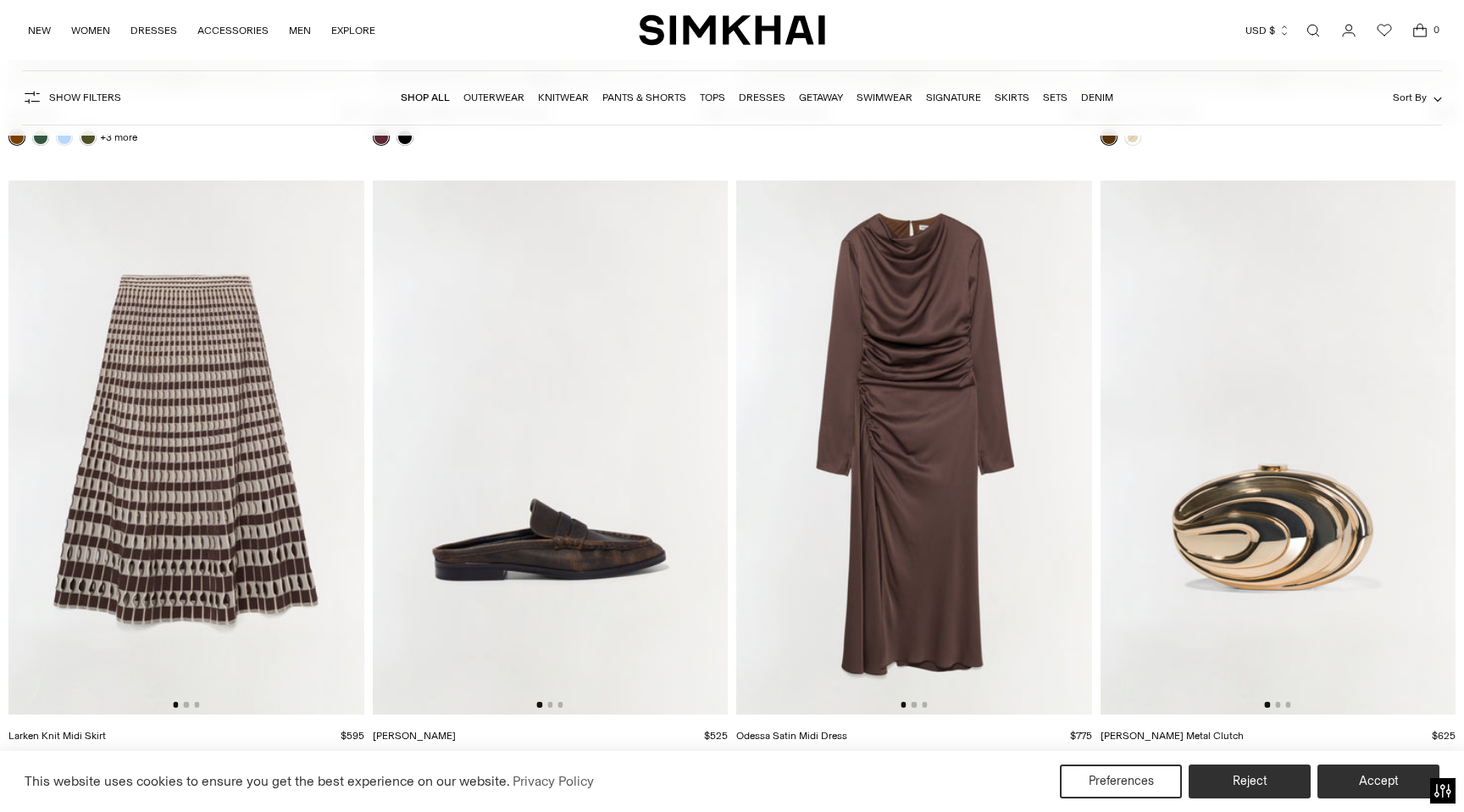
click at [879, 408] on img at bounding box center [914, 446] width 356 height 533
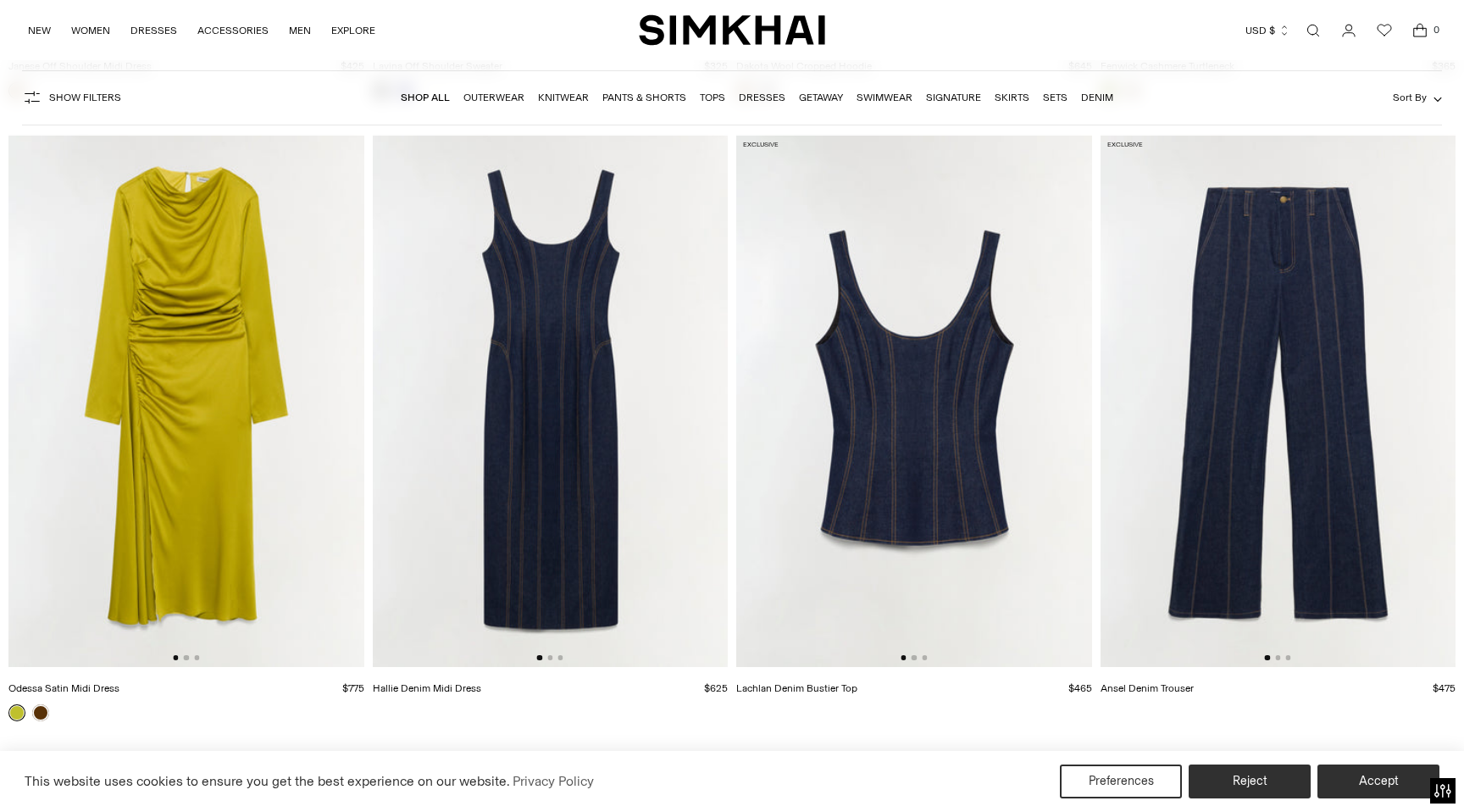
scroll to position [17514, 0]
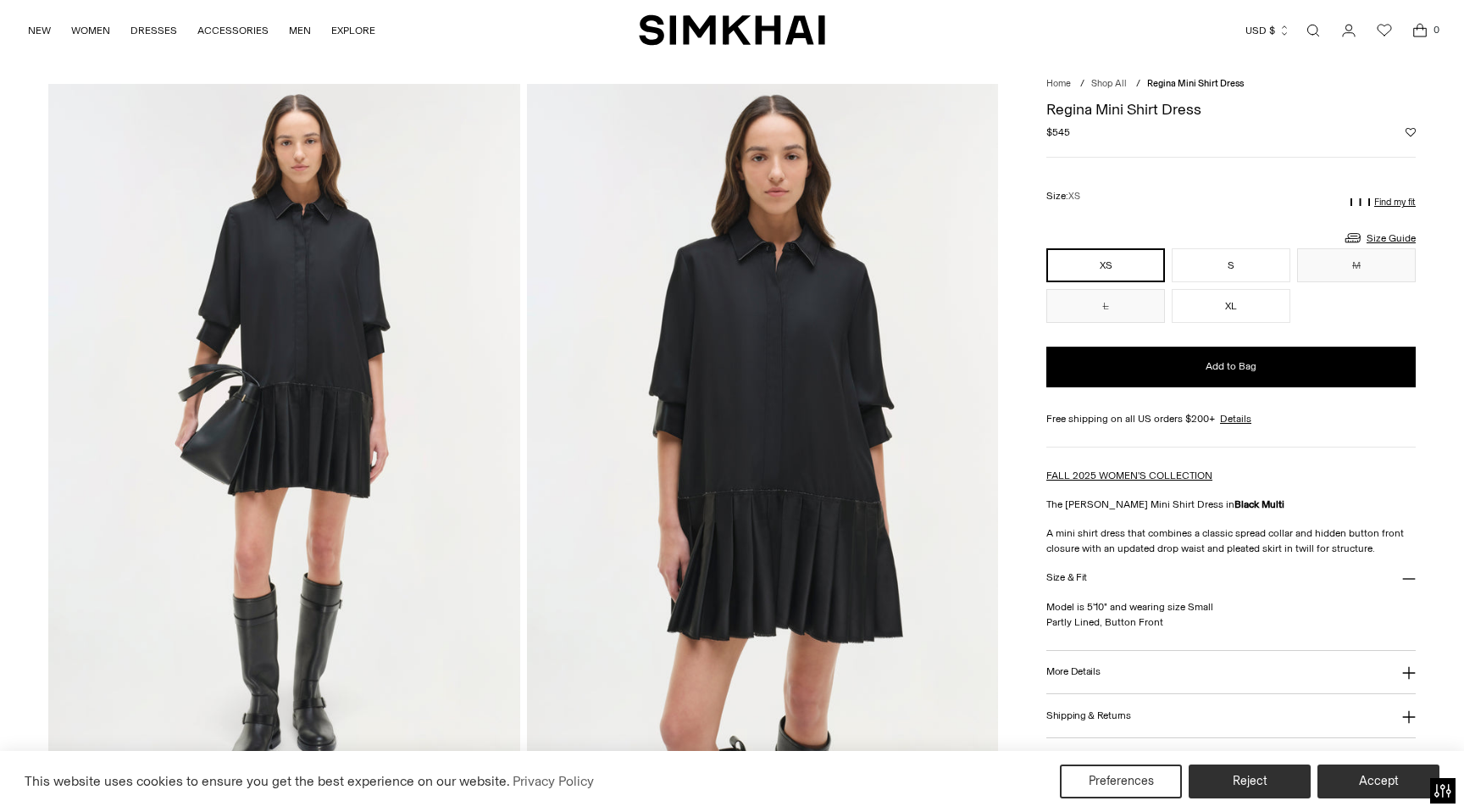
scroll to position [77, 0]
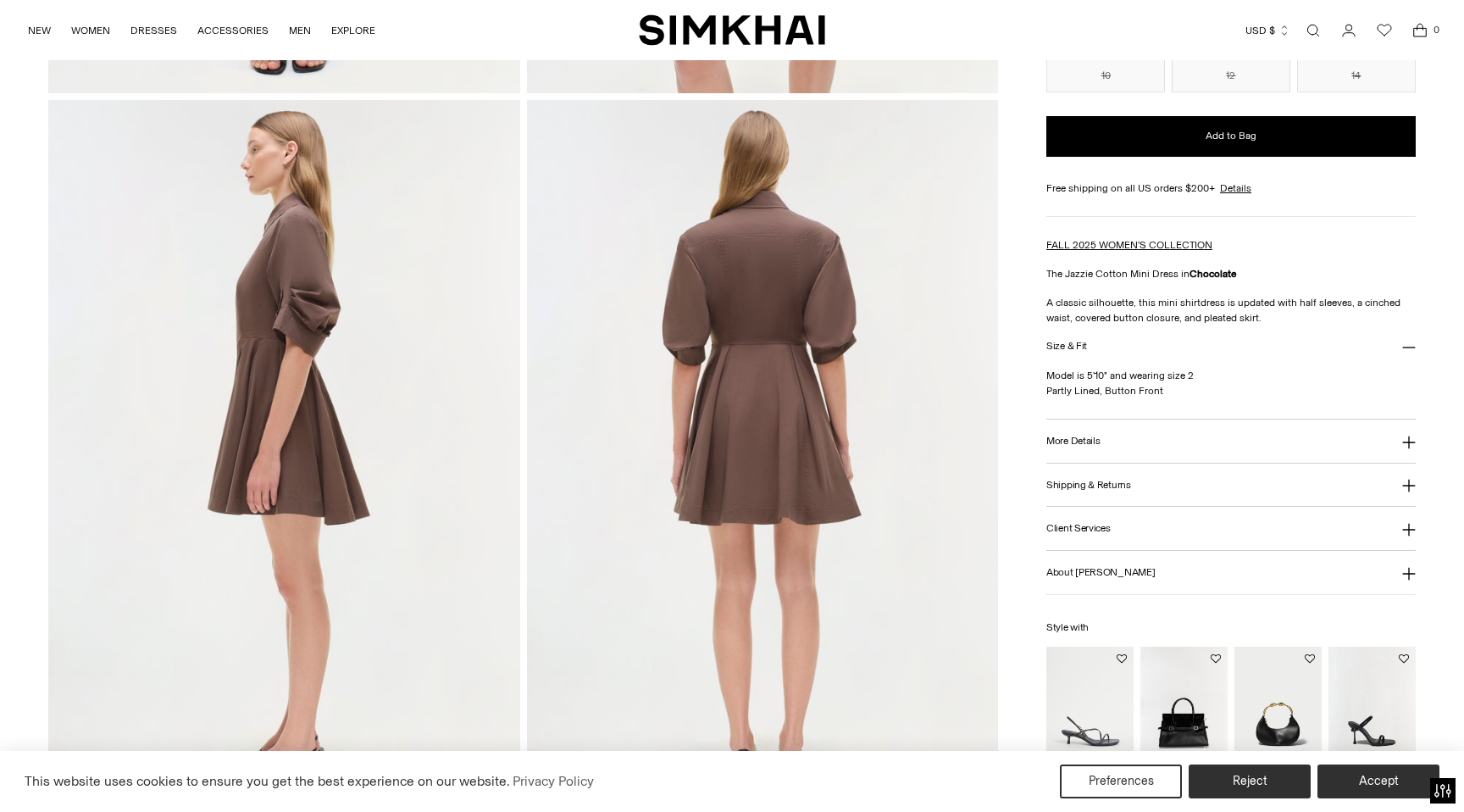
scroll to position [740, 0]
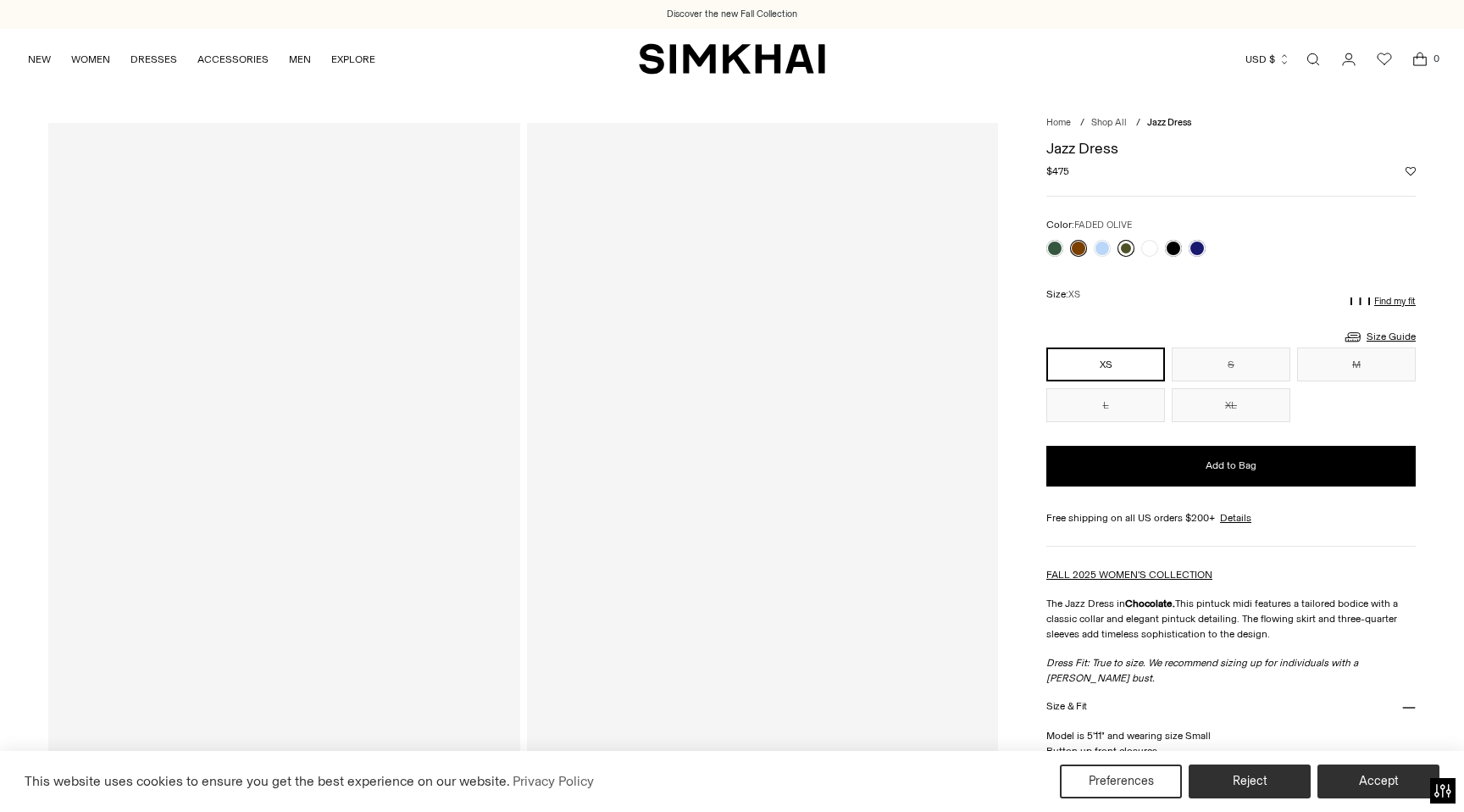
click at [1132, 248] on link at bounding box center [1126, 248] width 17 height 17
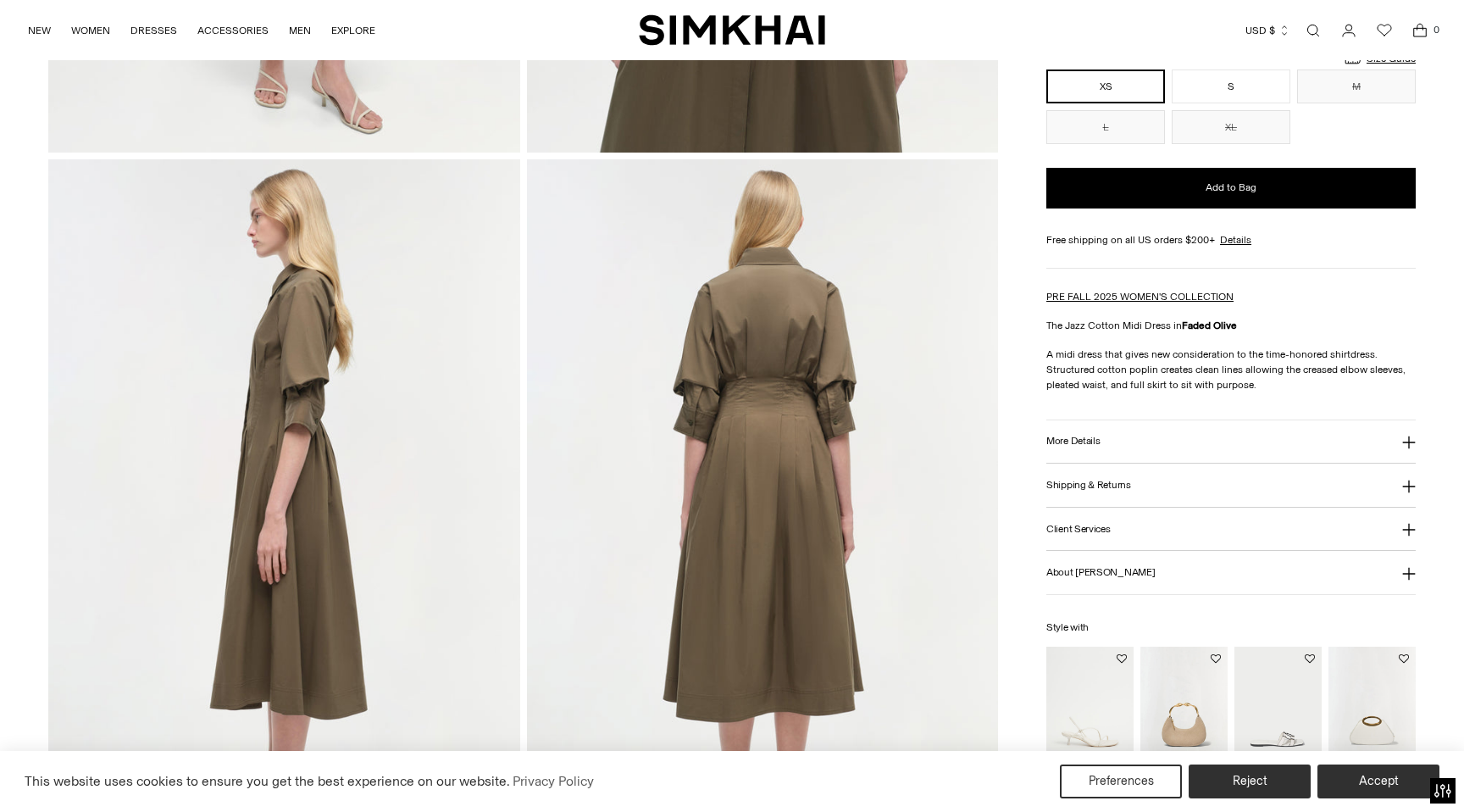
scroll to position [679, 0]
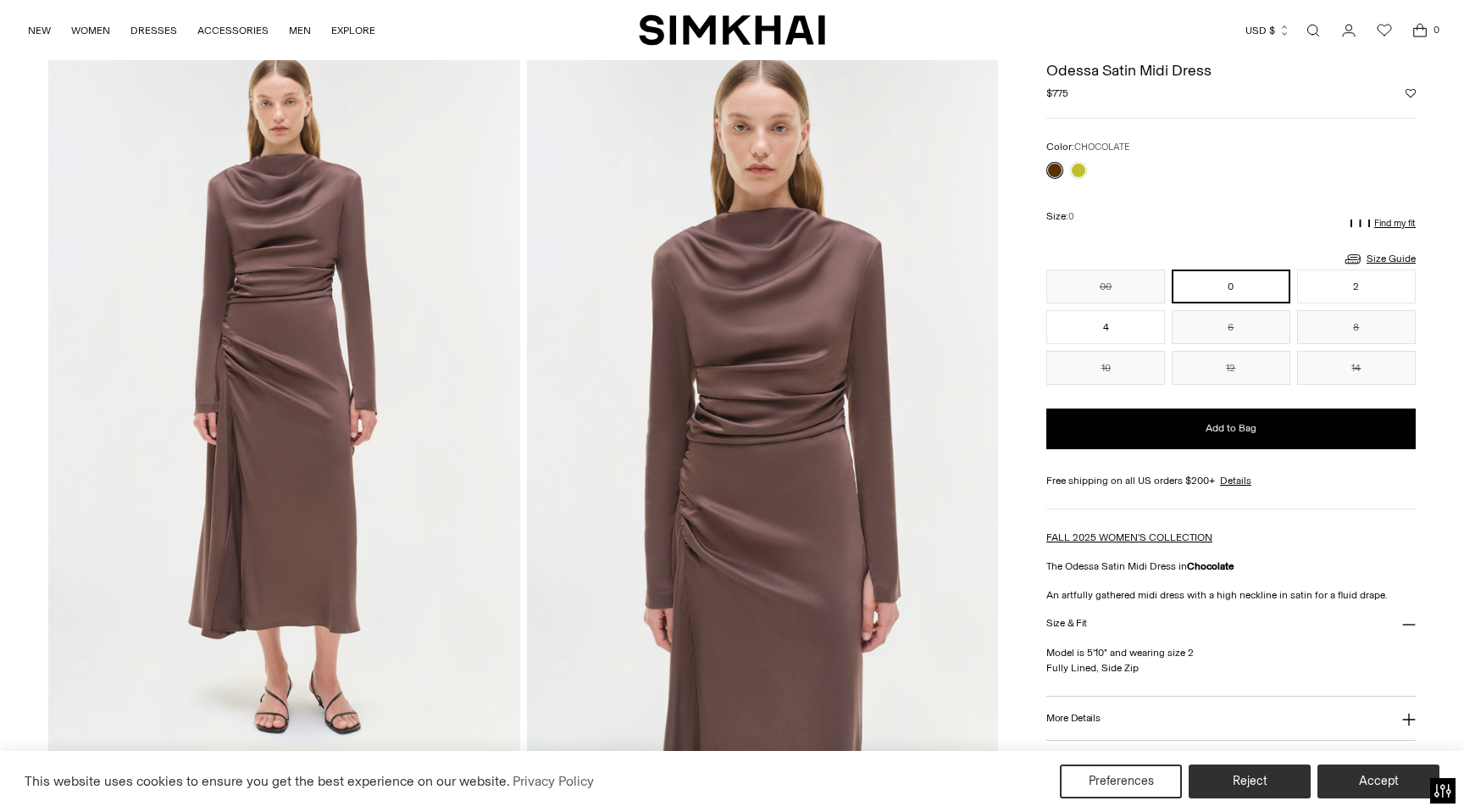
scroll to position [76, 0]
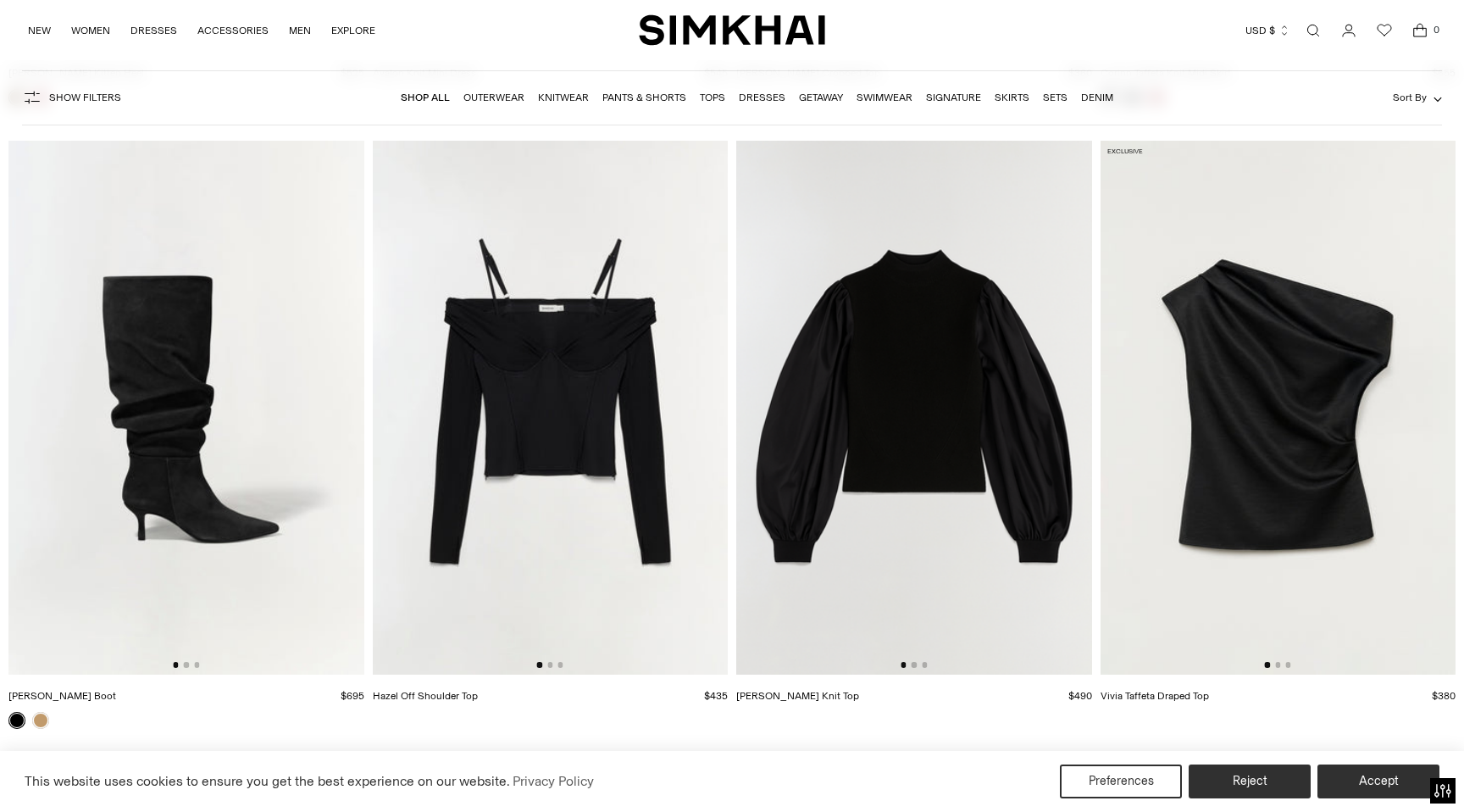
scroll to position [23713, 0]
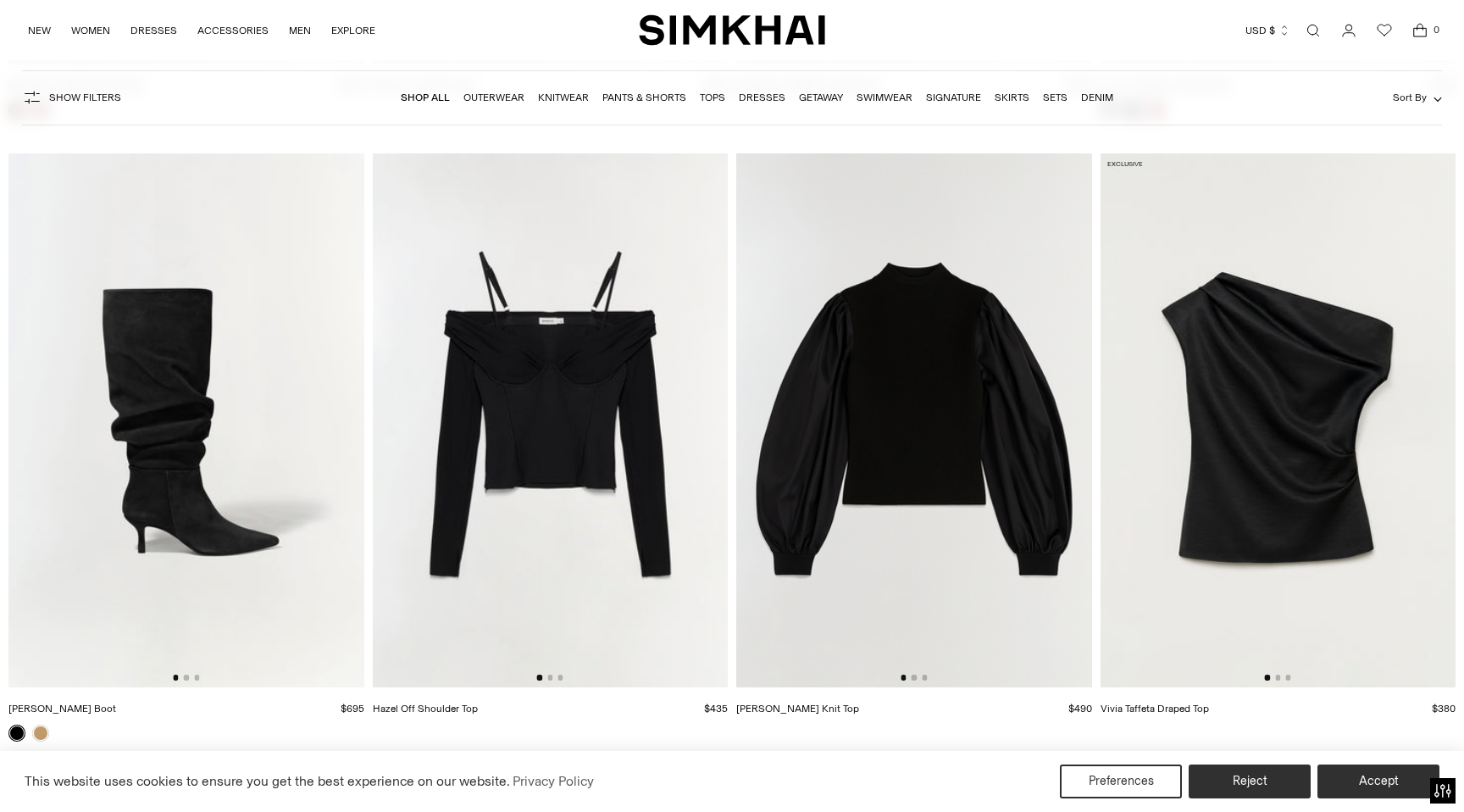
click at [1203, 396] on img at bounding box center [1278, 420] width 356 height 533
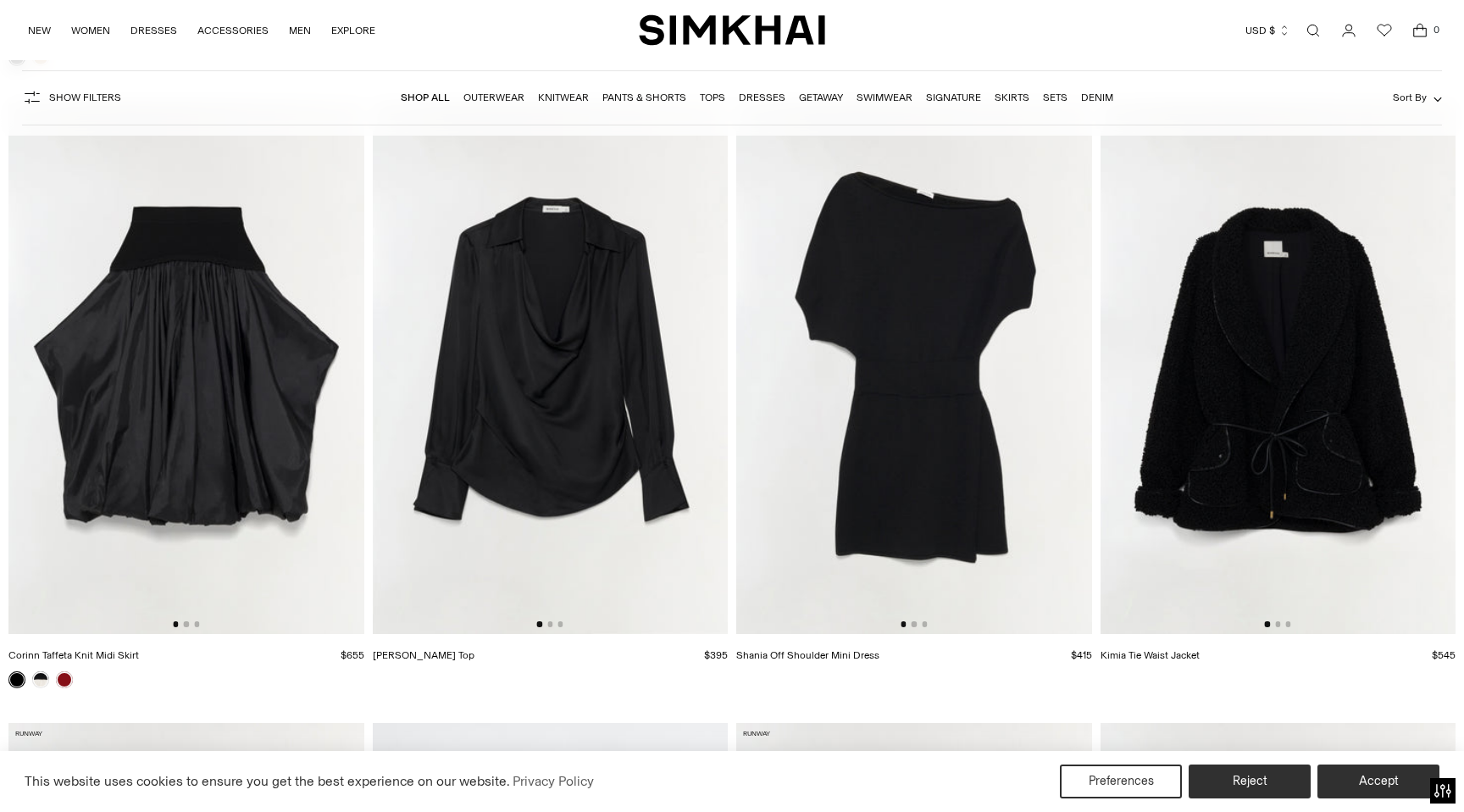
scroll to position [24365, 0]
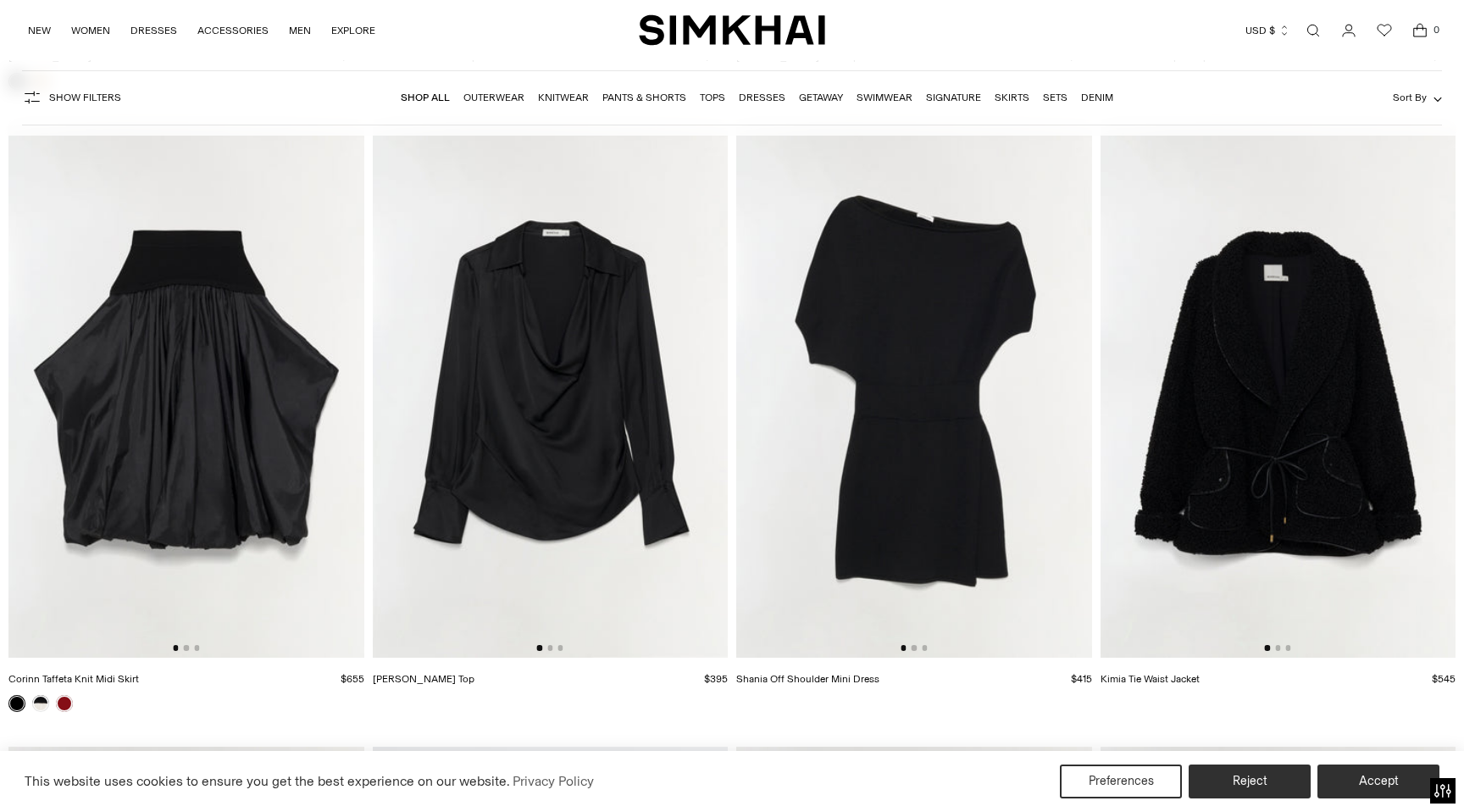
click at [923, 321] on img at bounding box center [914, 390] width 356 height 533
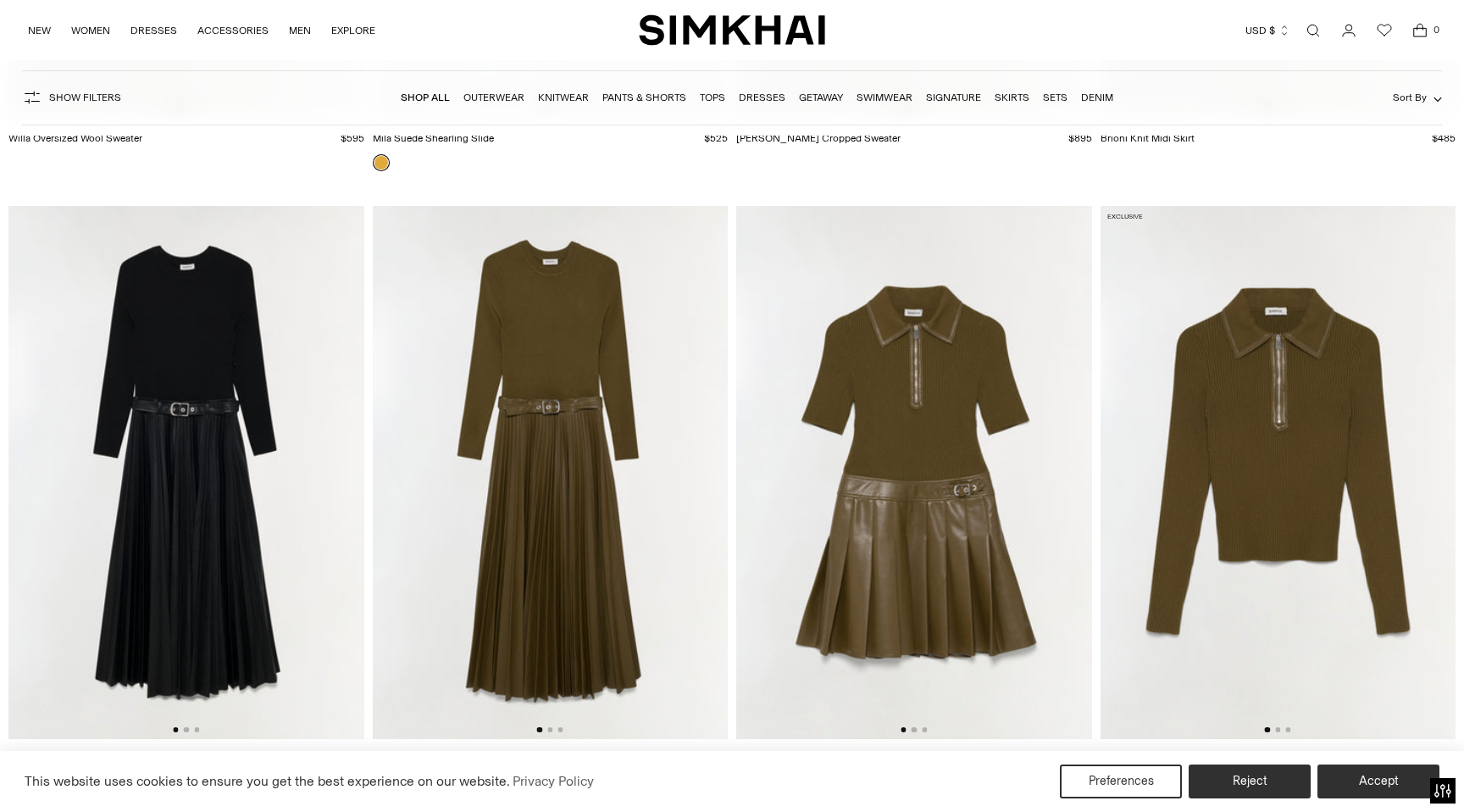
scroll to position [25577, 0]
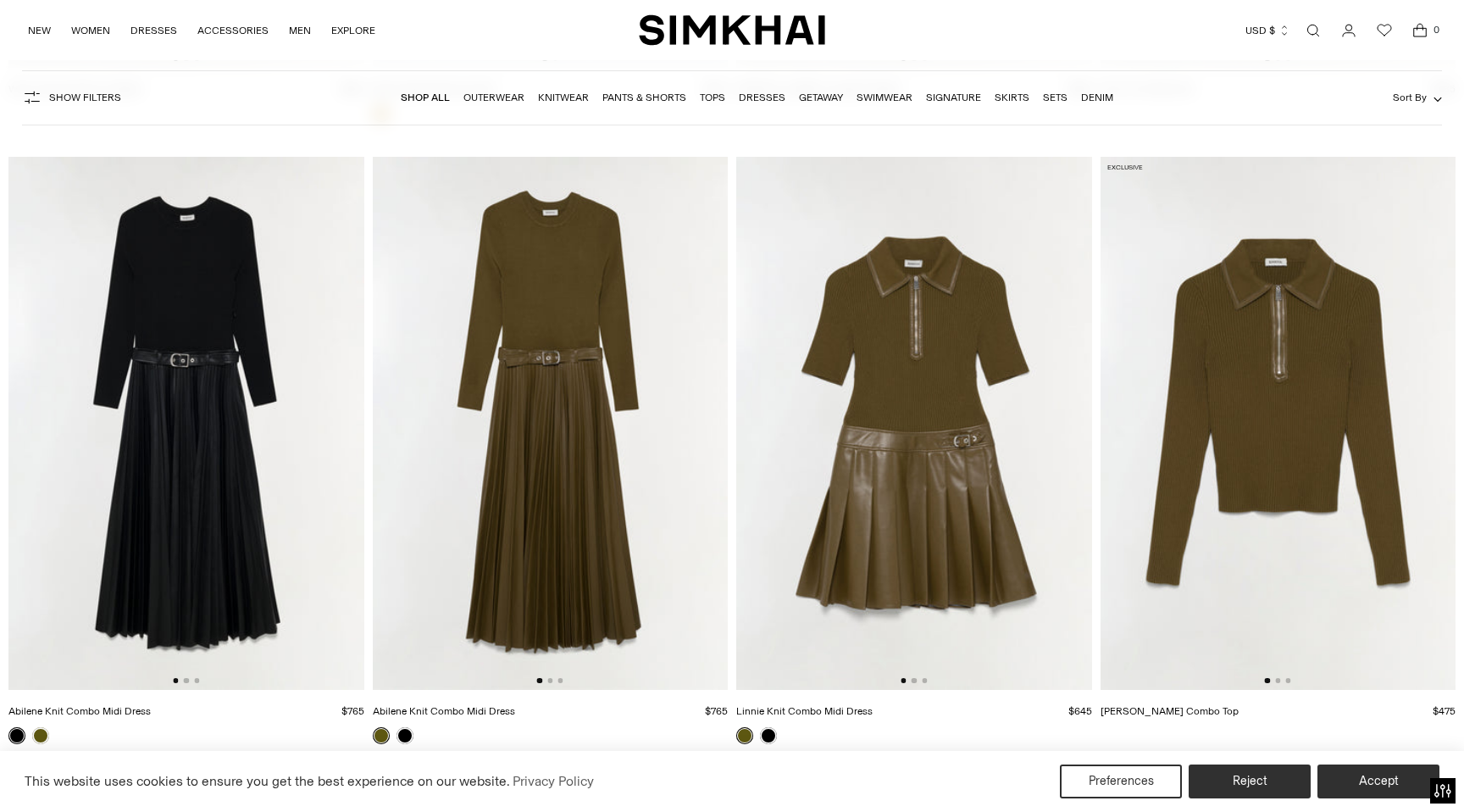
click at [569, 382] on img at bounding box center [550, 423] width 356 height 533
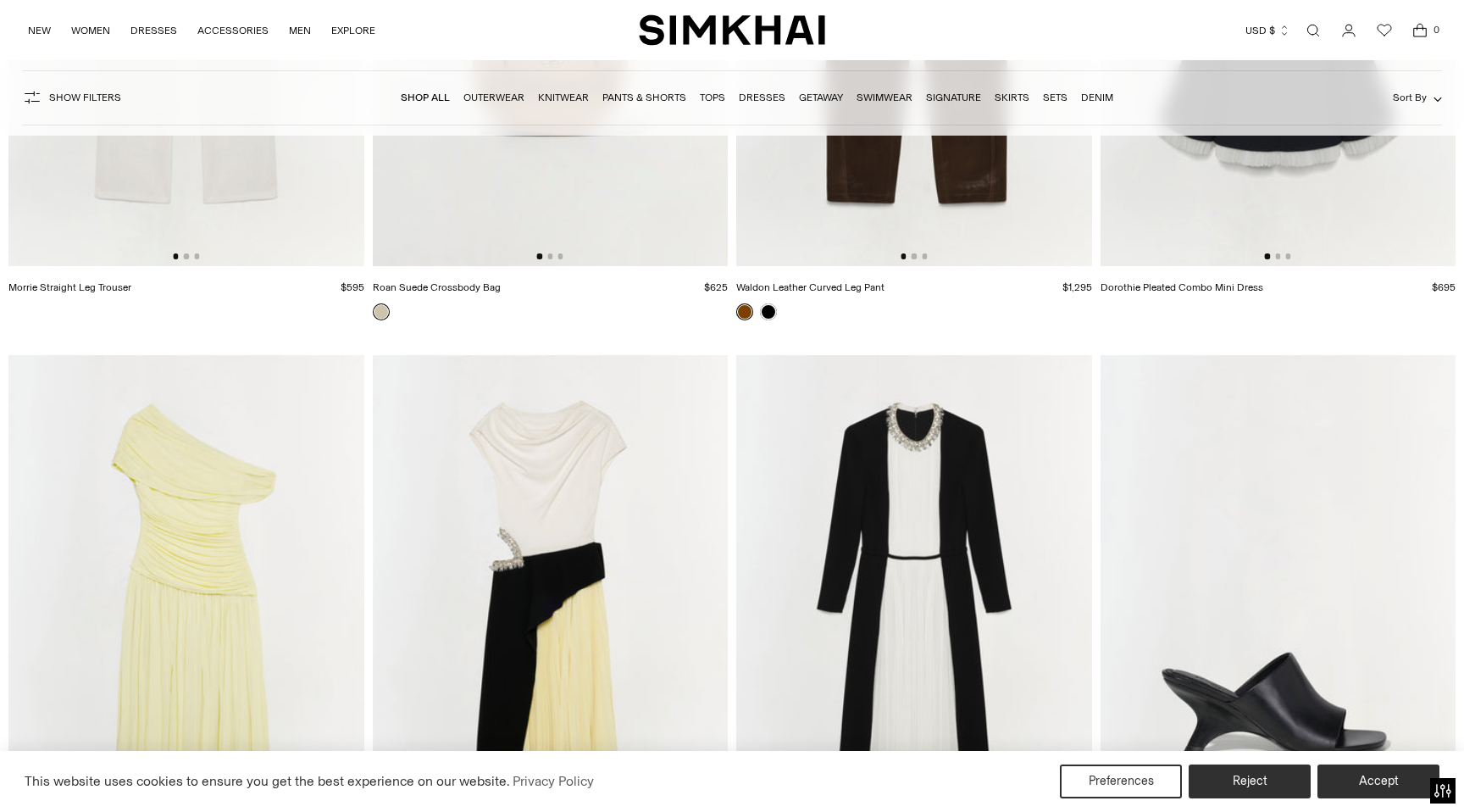
scroll to position [40322, 0]
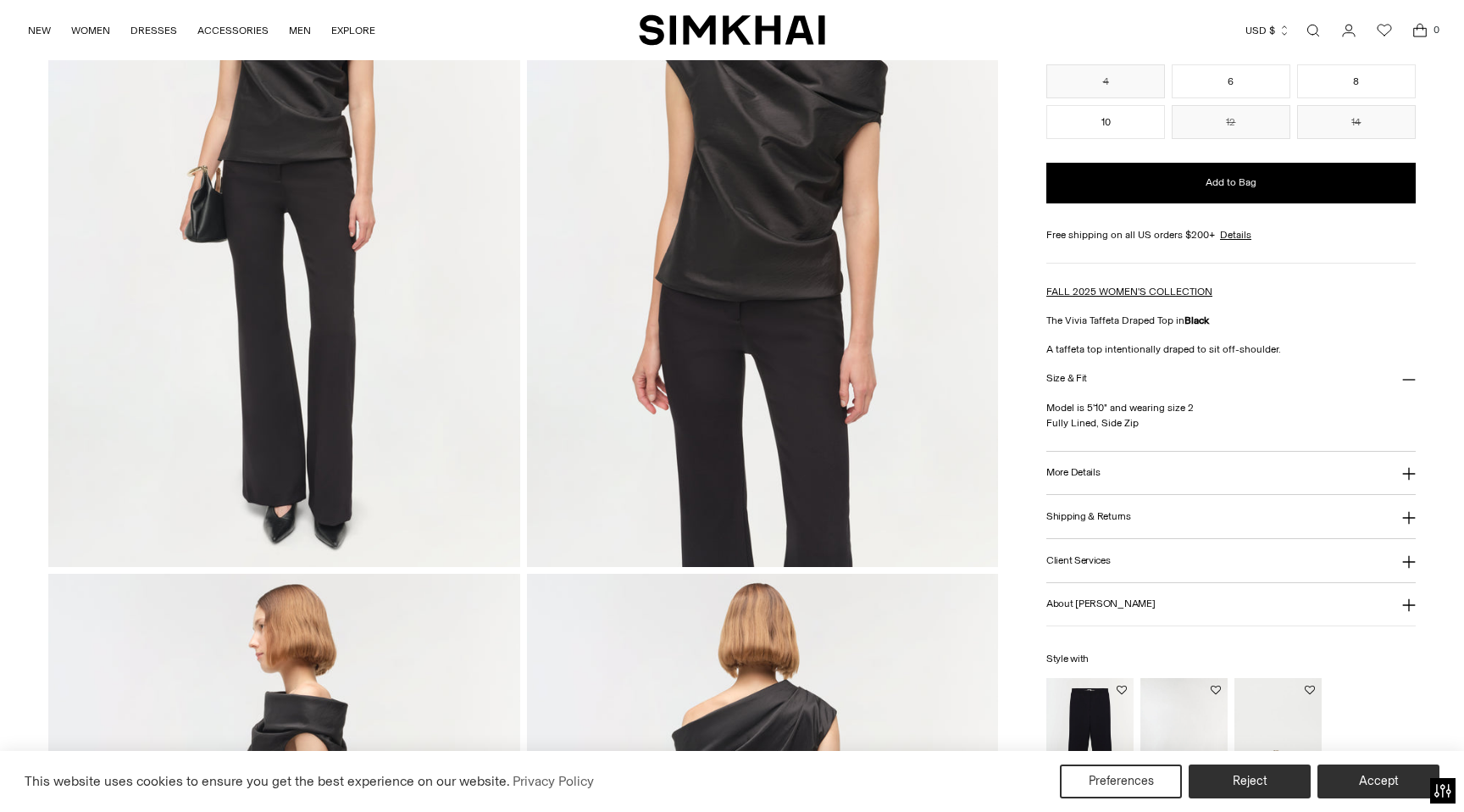
scroll to position [281, 0]
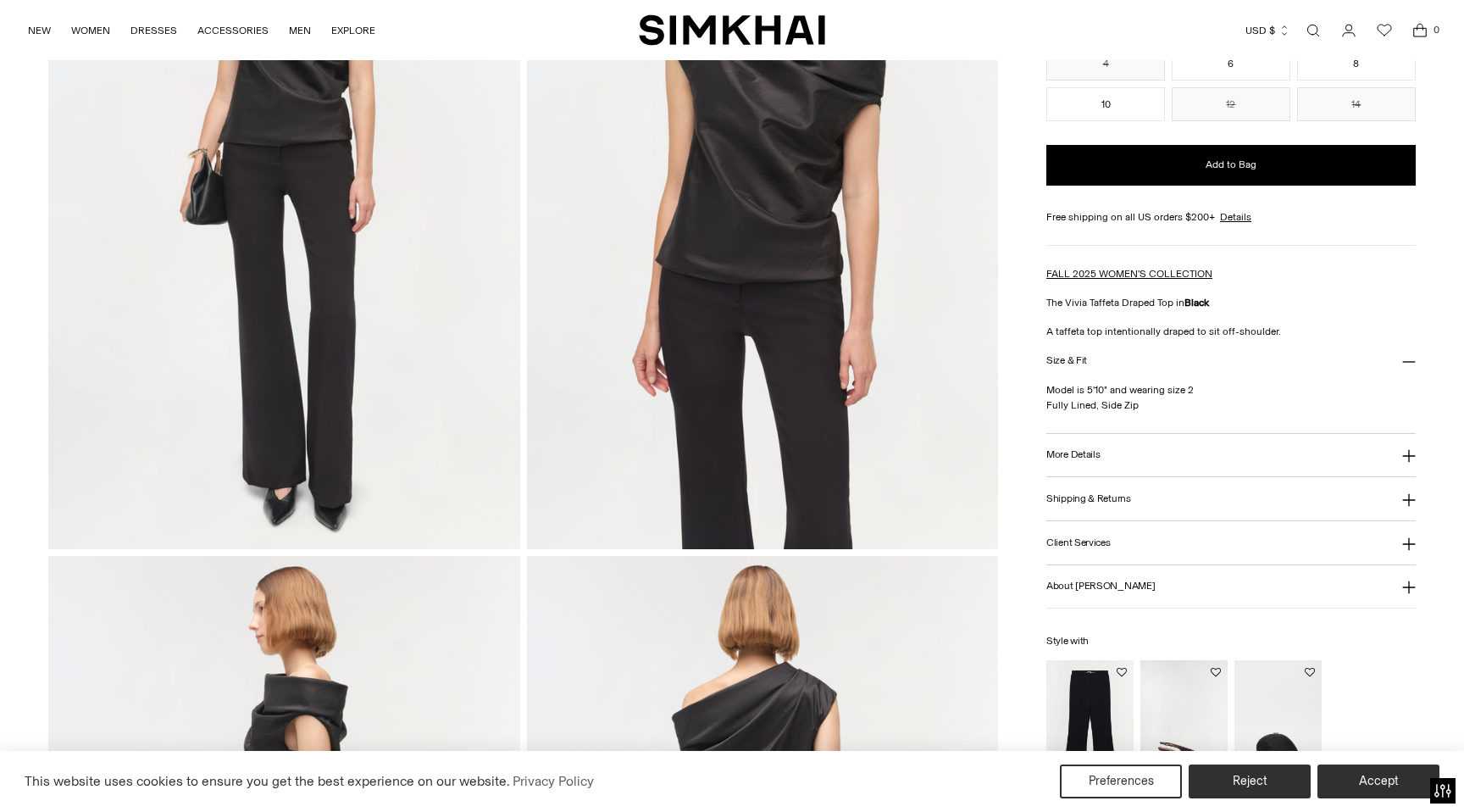
click at [1176, 456] on button "More Details" at bounding box center [1231, 456] width 370 height 43
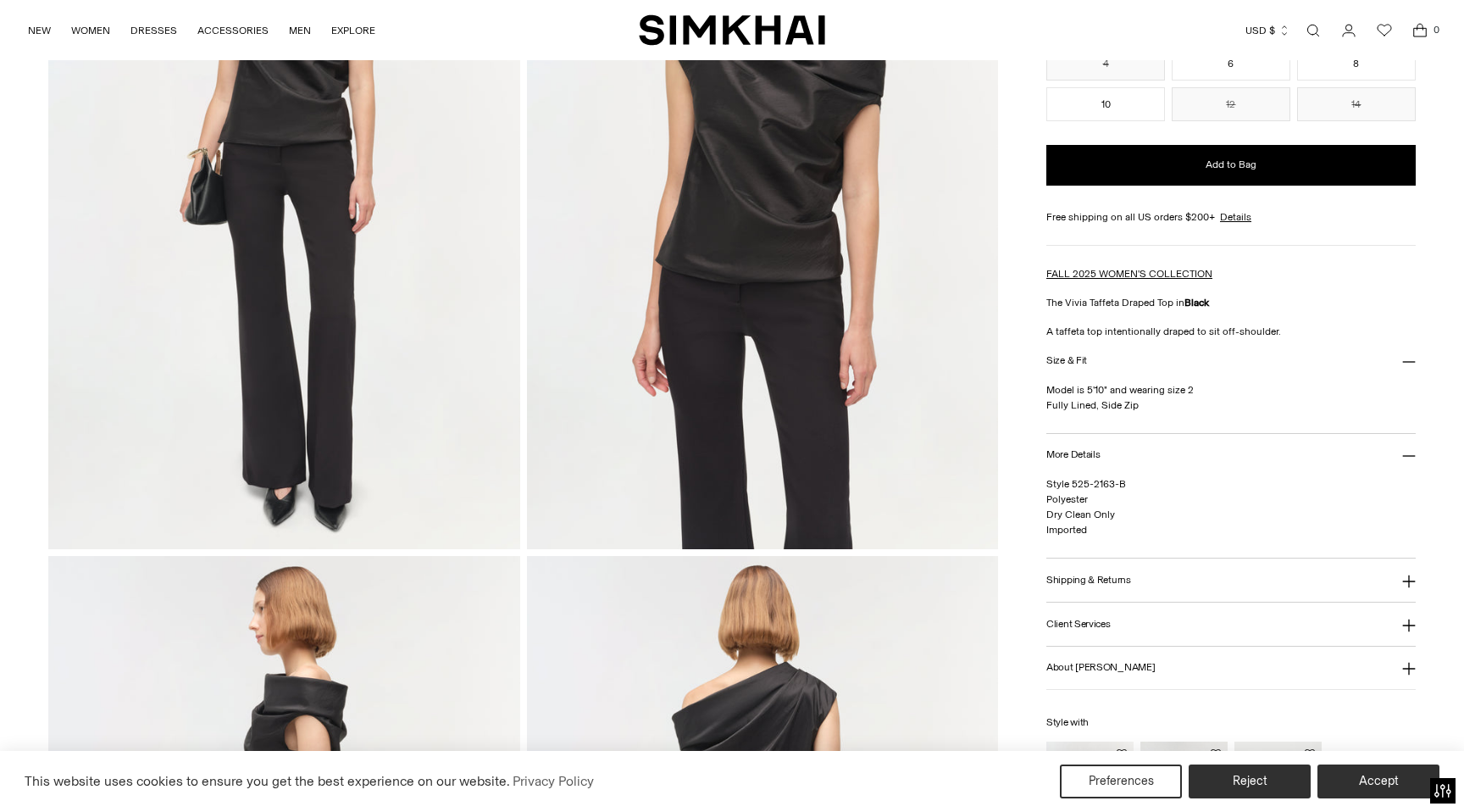
click at [1130, 579] on button "Shipping & Returns" at bounding box center [1231, 580] width 370 height 43
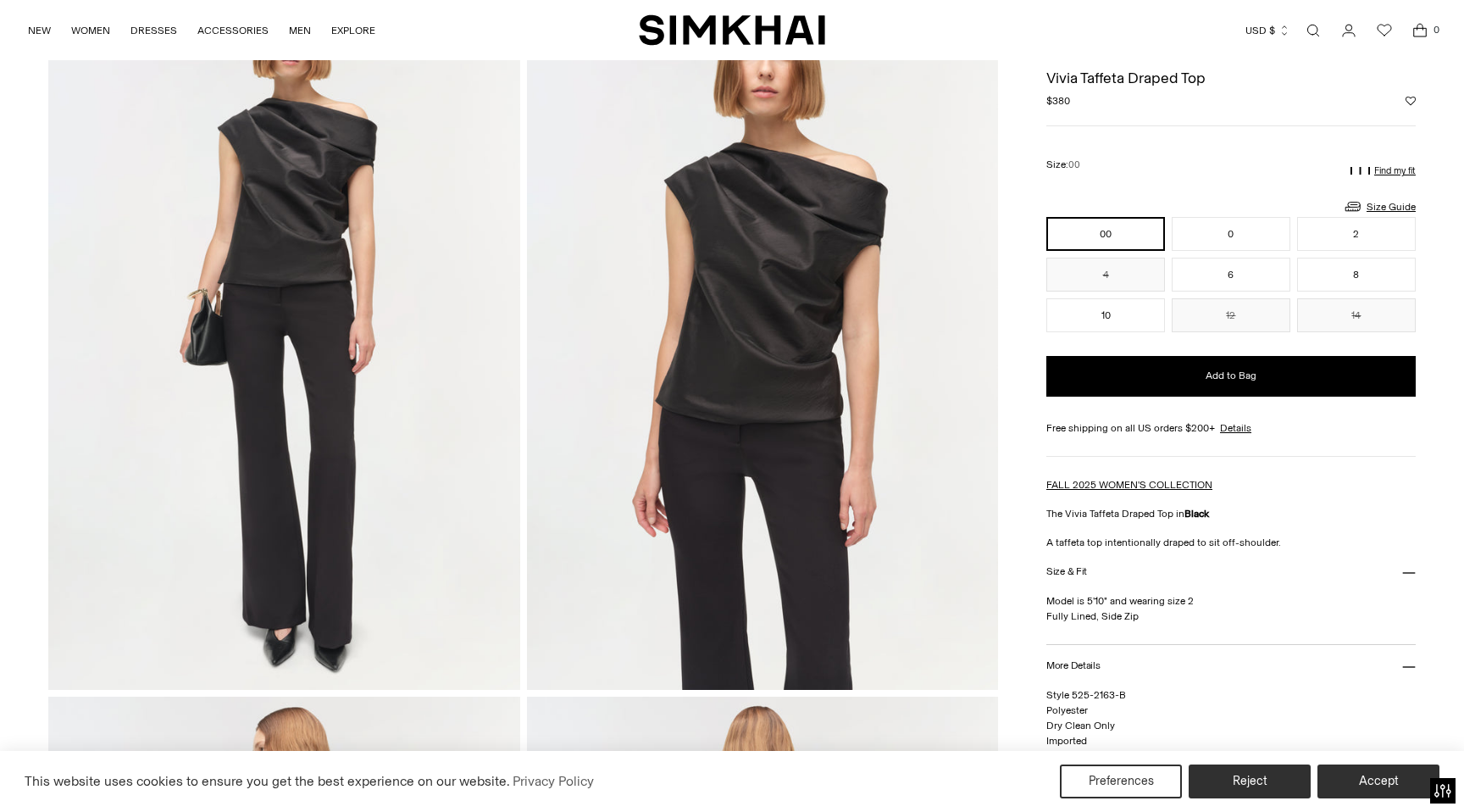
scroll to position [131, 0]
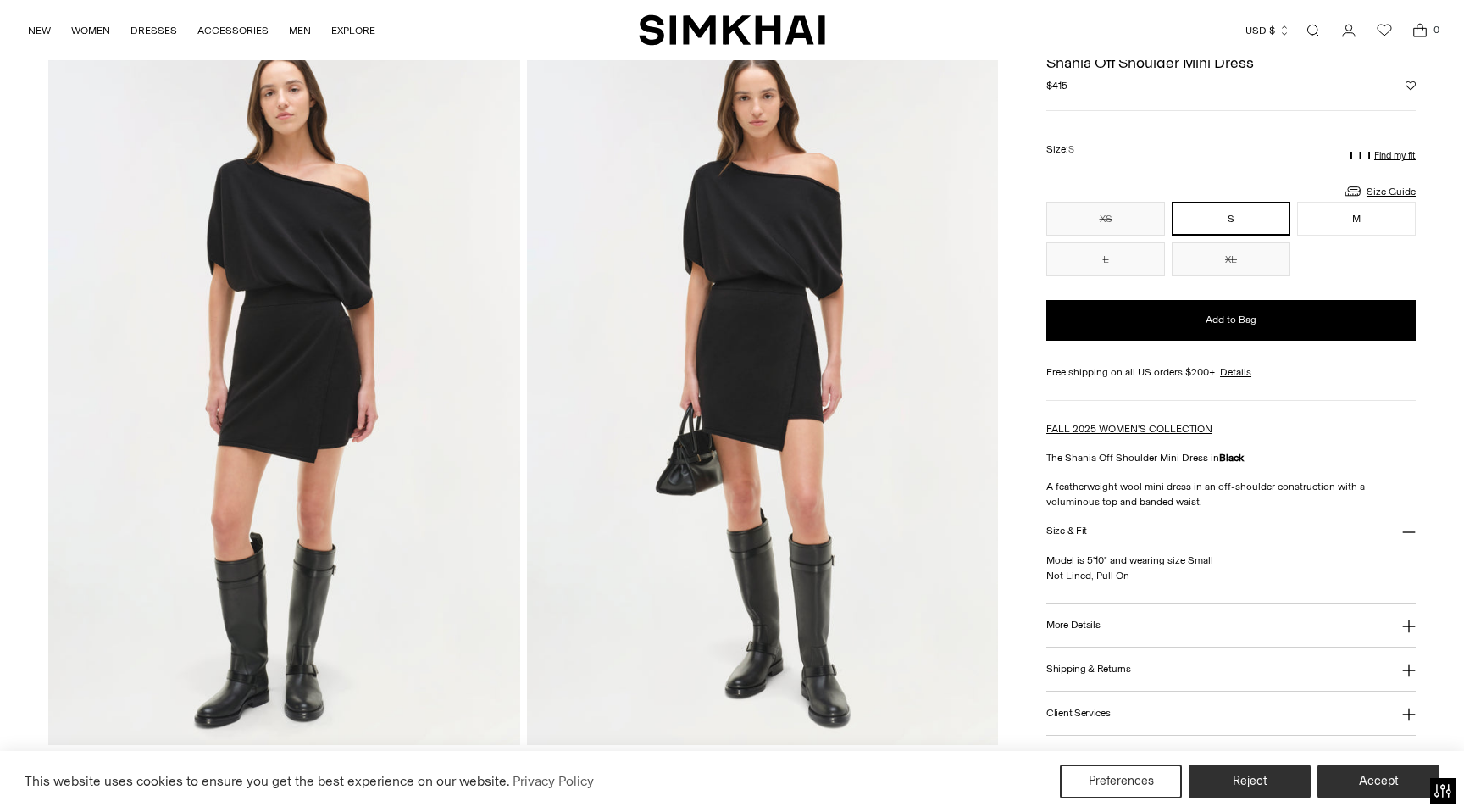
scroll to position [58, 0]
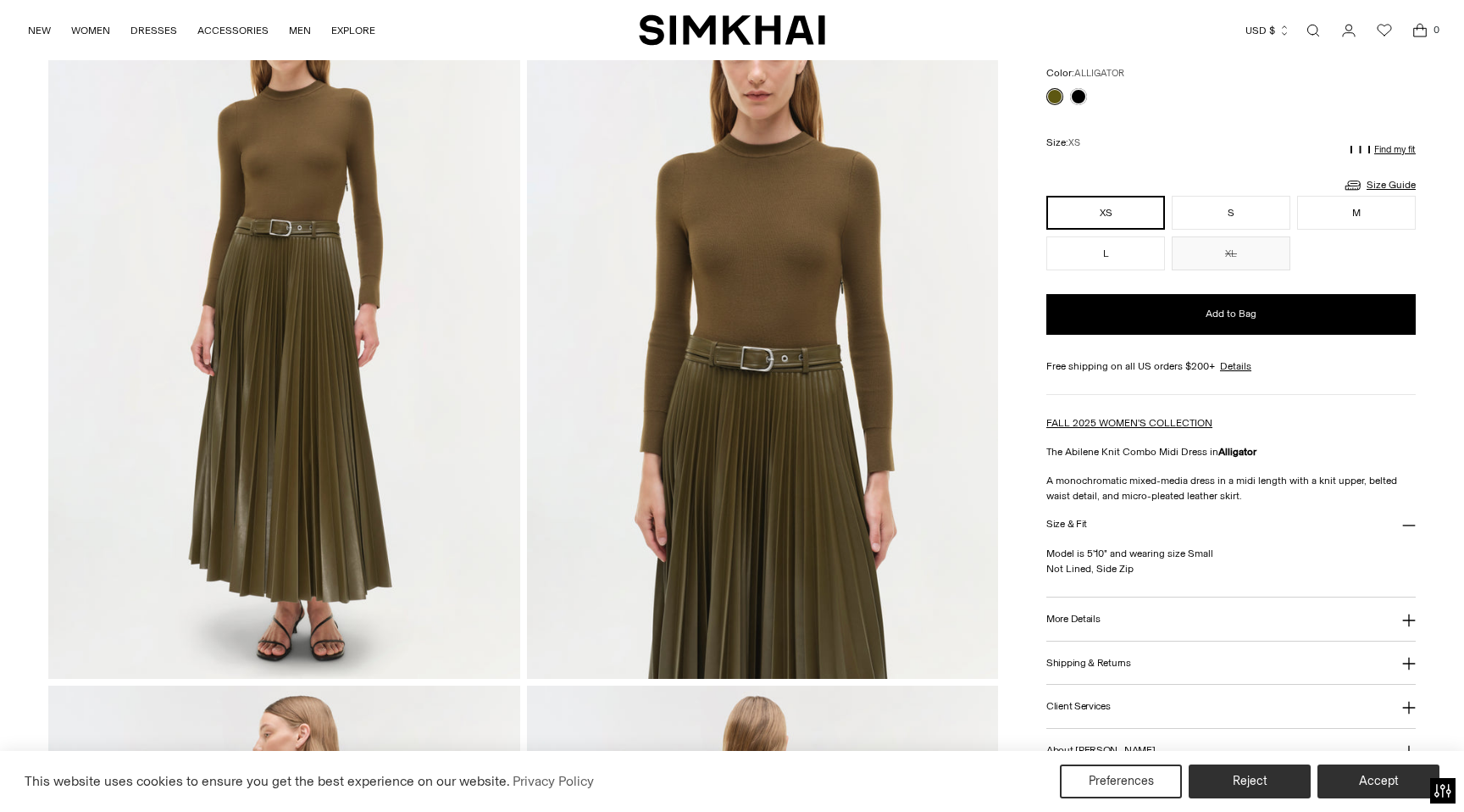
scroll to position [155, 0]
